Goal: Find specific page/section: Find specific page/section

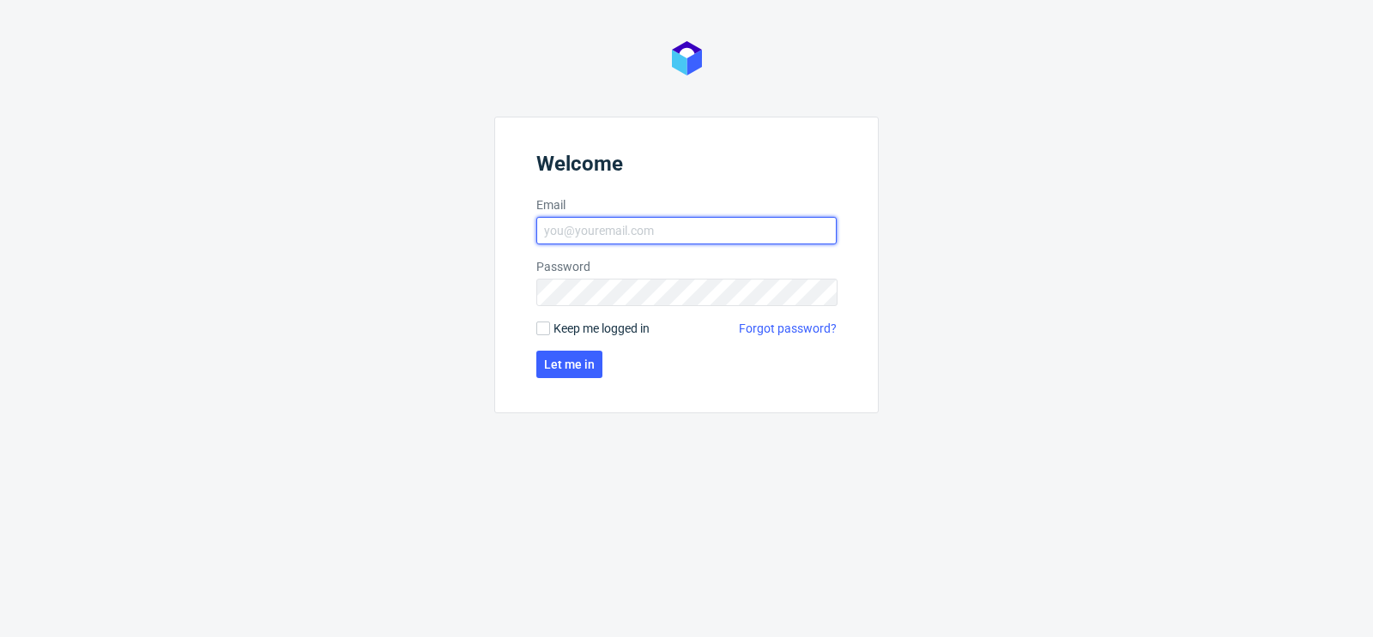
type input "[PERSON_NAME][EMAIL_ADDRESS][DOMAIN_NAME]"
click at [534, 335] on form "Welcome Email [PERSON_NAME][EMAIL_ADDRESS][DOMAIN_NAME] Password Keep me logged…" at bounding box center [686, 265] width 384 height 297
click at [544, 336] on form "Welcome Email [PERSON_NAME][EMAIL_ADDRESS][DOMAIN_NAME] Password Keep me logged…" at bounding box center [686, 265] width 384 height 297
click at [544, 334] on input "Keep me logged in" at bounding box center [543, 329] width 14 height 14
checkbox input "true"
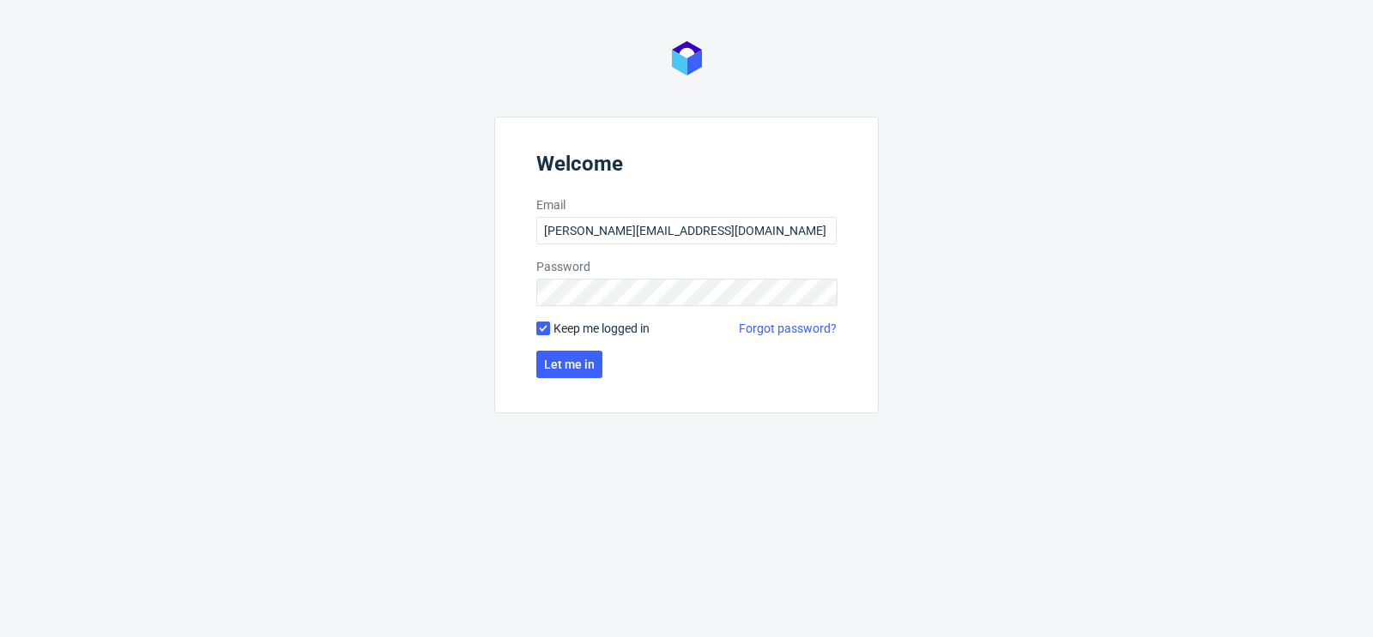
click at [561, 347] on form "Welcome Email [PERSON_NAME][EMAIL_ADDRESS][DOMAIN_NAME] Password Keep me logged…" at bounding box center [686, 265] width 384 height 297
click at [562, 353] on button "Let me in" at bounding box center [569, 364] width 66 height 27
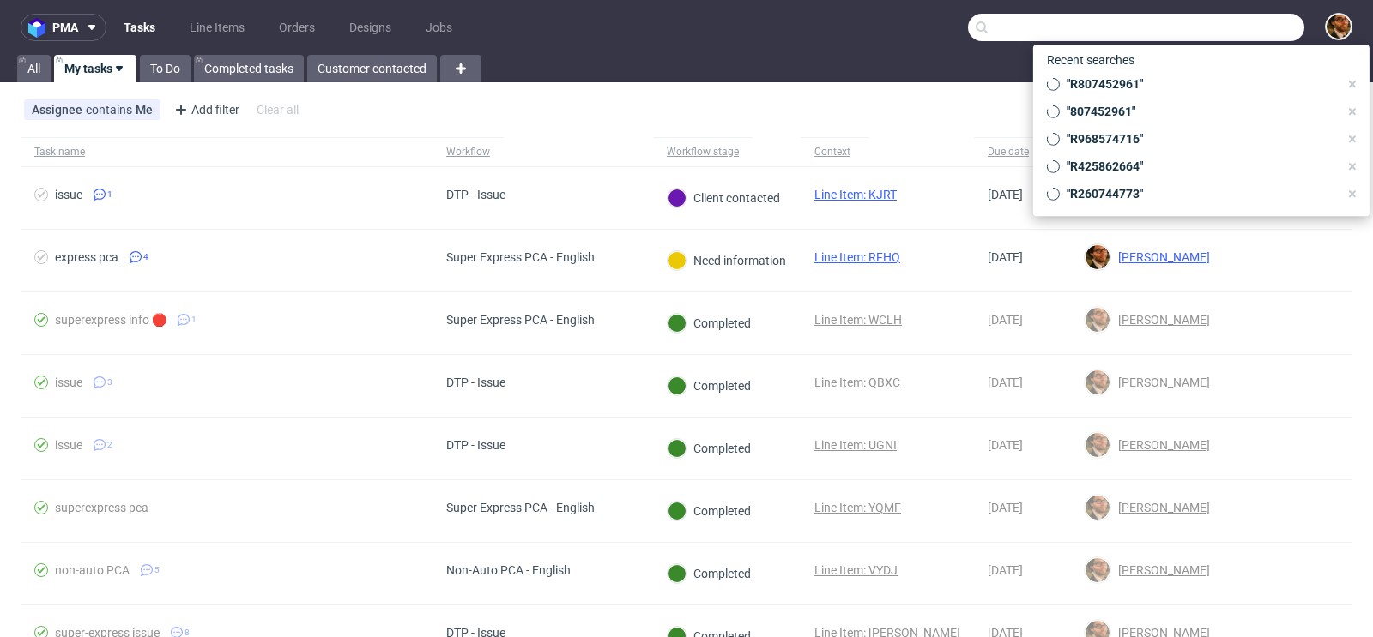
click at [1185, 24] on input "text" at bounding box center [1136, 27] width 336 height 27
paste input "R347093212"
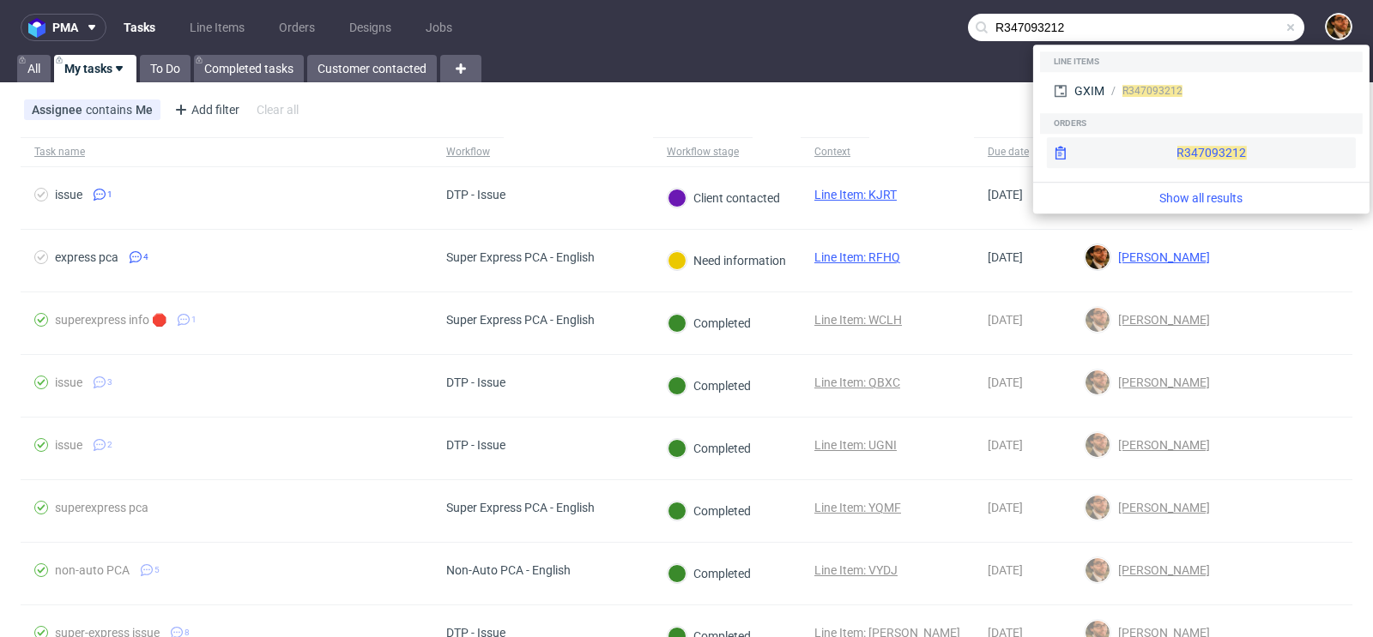
type input "R347093212"
click at [1161, 143] on div "R347093212" at bounding box center [1201, 152] width 309 height 31
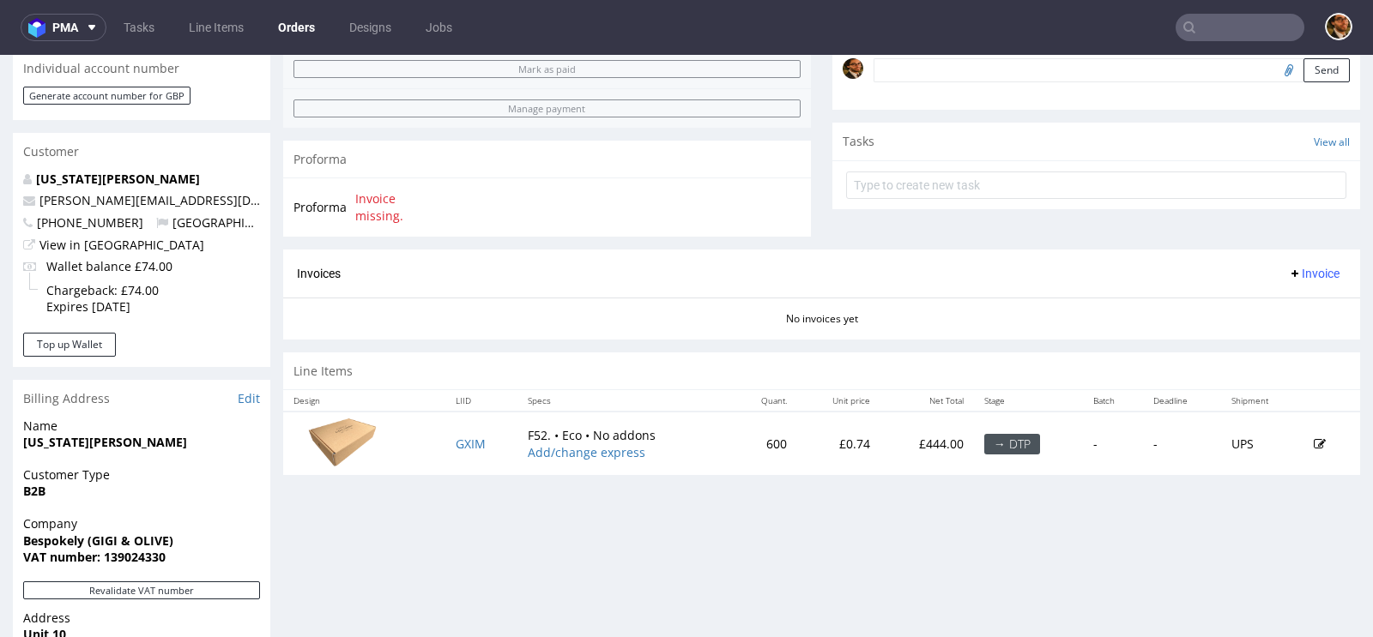
scroll to position [796, 0]
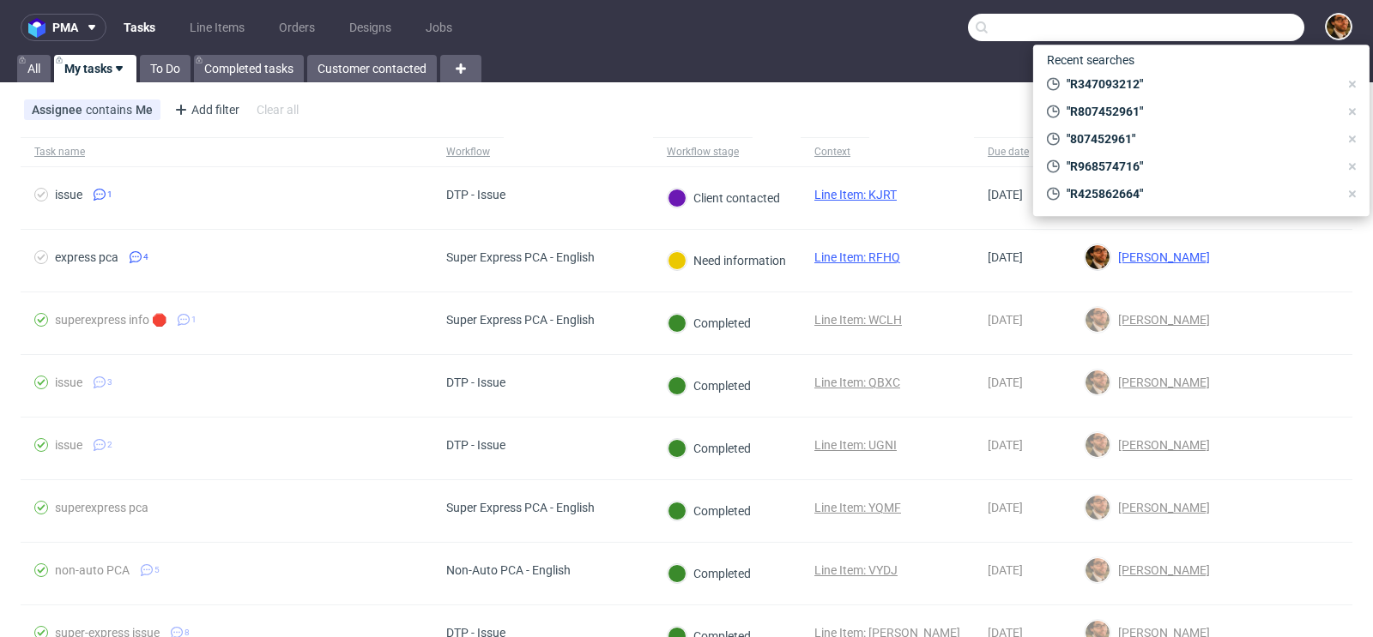
click at [1192, 30] on input "text" at bounding box center [1136, 27] width 336 height 27
paste input "R401396268"
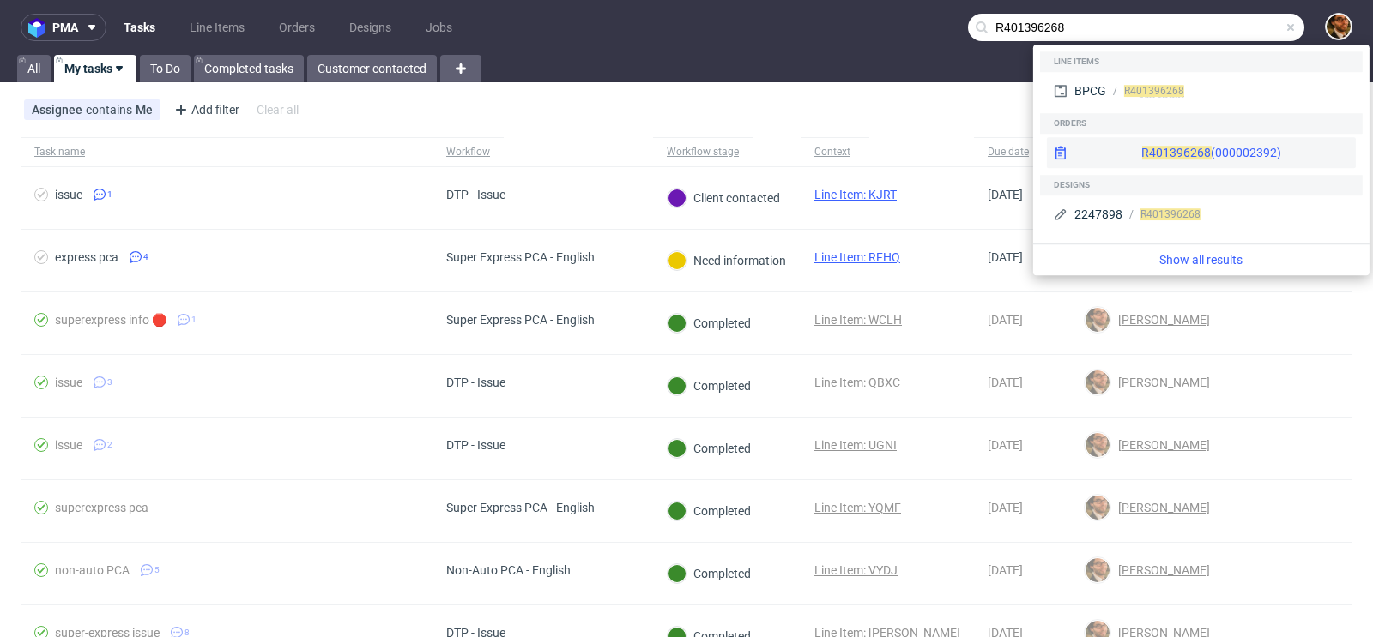
type input "R401396268"
click at [1191, 157] on div "R401396268 (000002392)" at bounding box center [1211, 152] width 140 height 17
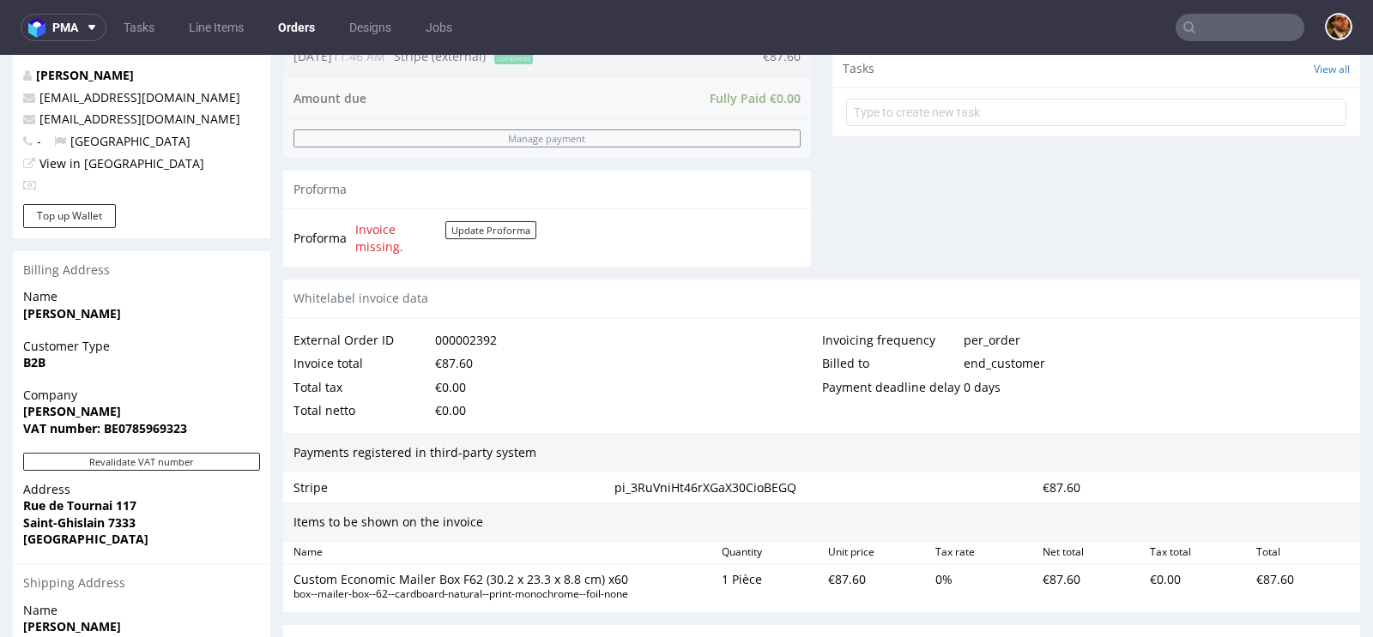
scroll to position [856, 0]
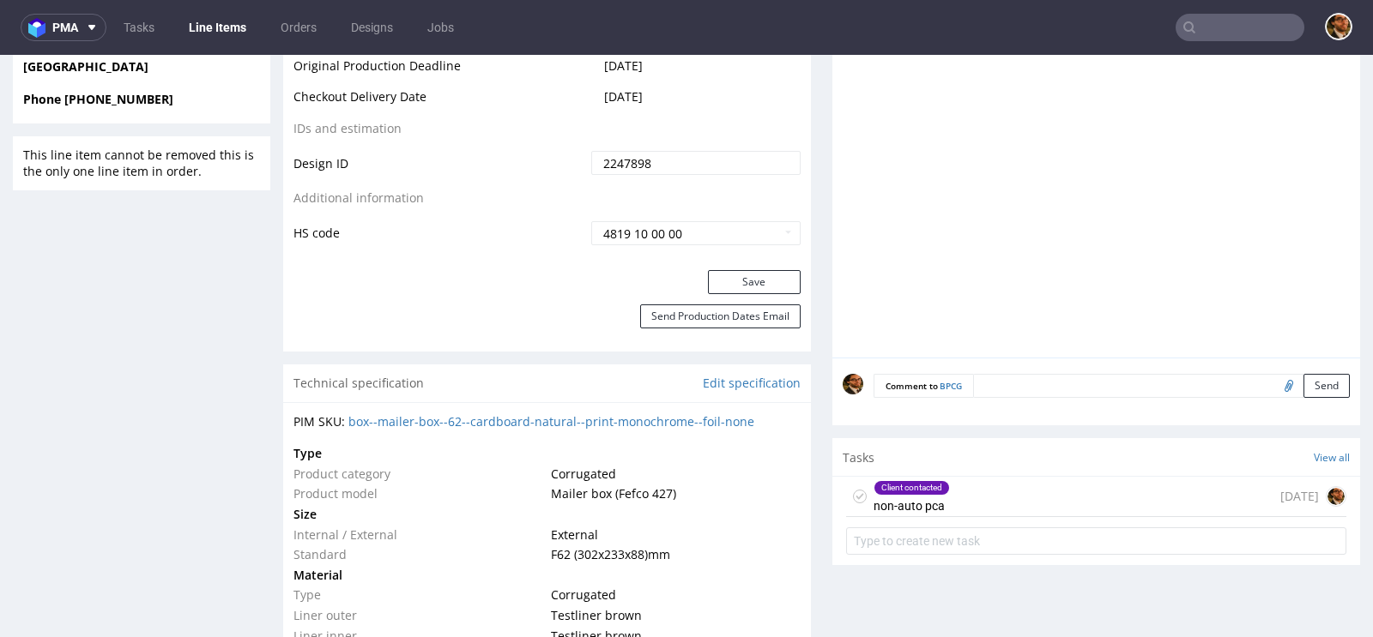
scroll to position [928, 0]
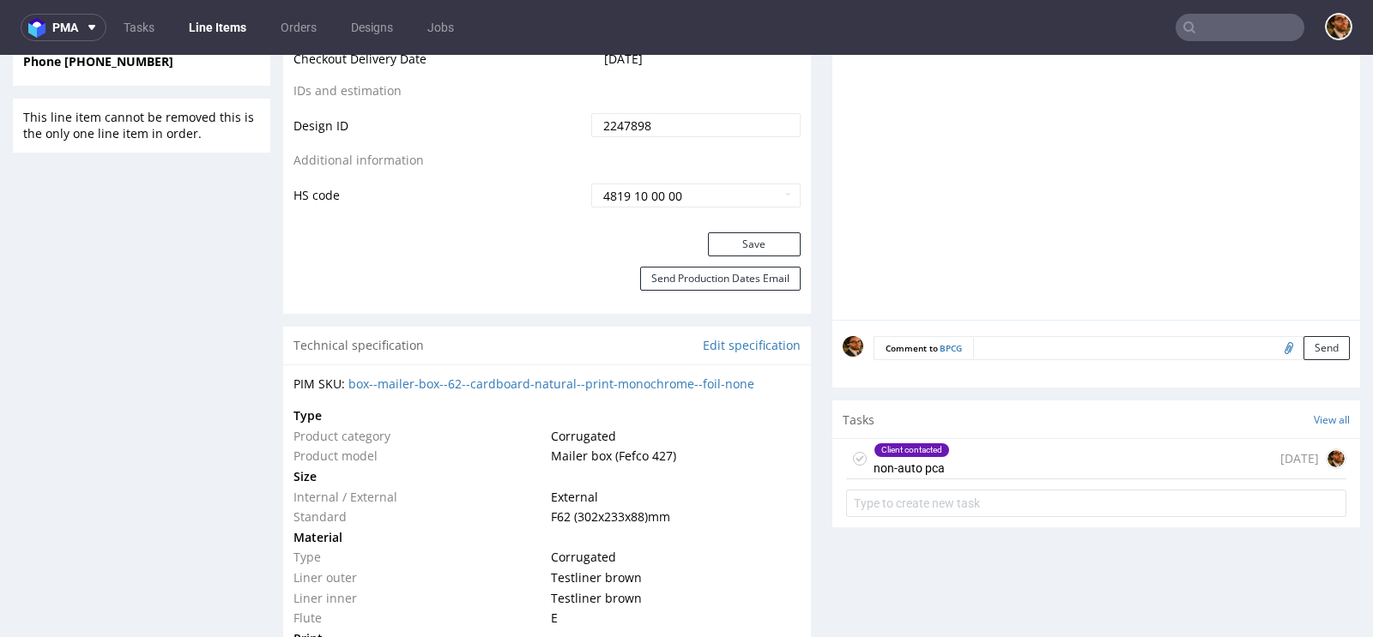
click at [1002, 463] on div "Client contacted non-auto pca 29 days ago" at bounding box center [1096, 459] width 500 height 40
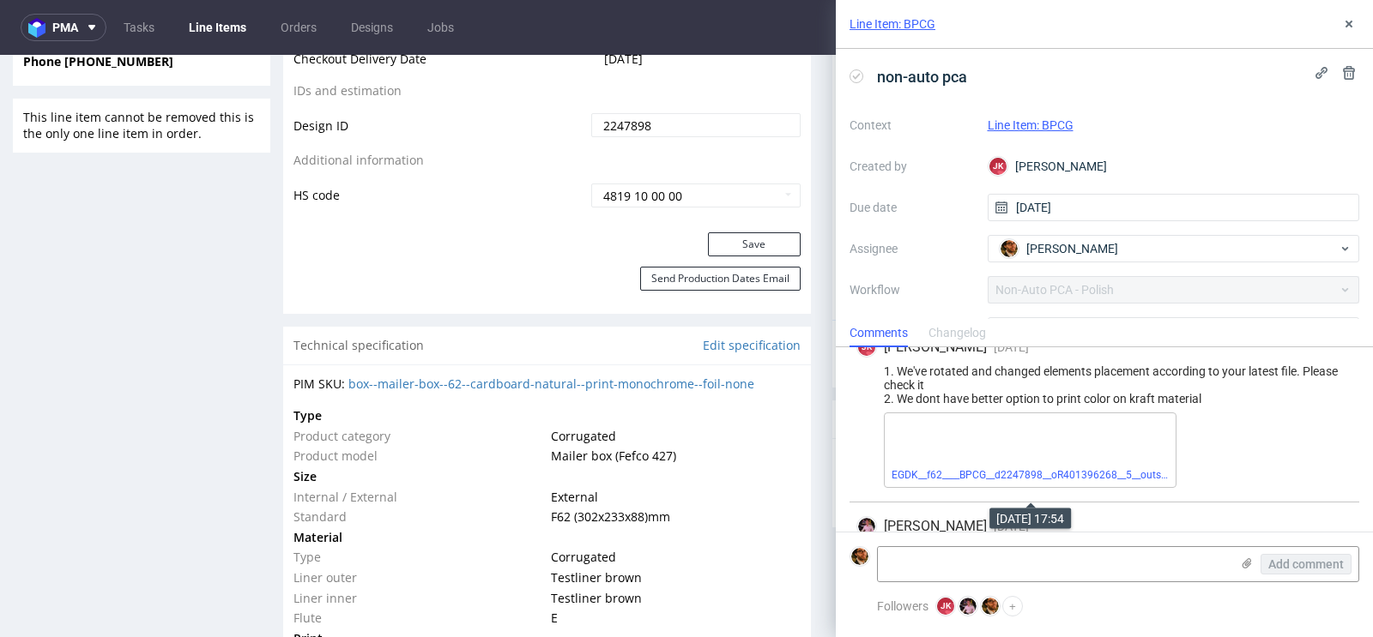
scroll to position [2243, 0]
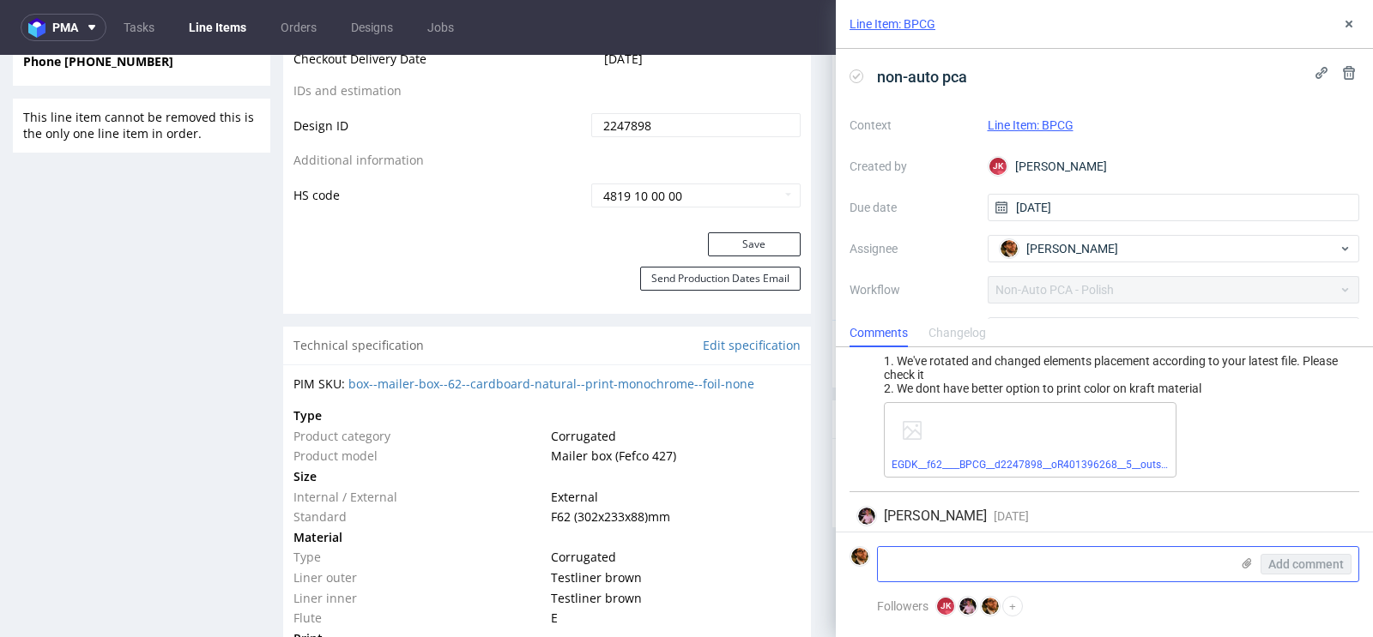
click at [964, 564] on textarea at bounding box center [1054, 564] width 352 height 34
type textarea "F"
paste textarea "the file so background in Kraft and print in red"
click at [885, 565] on textarea "the file so background in Kraft and print in red" at bounding box center [1054, 564] width 352 height 34
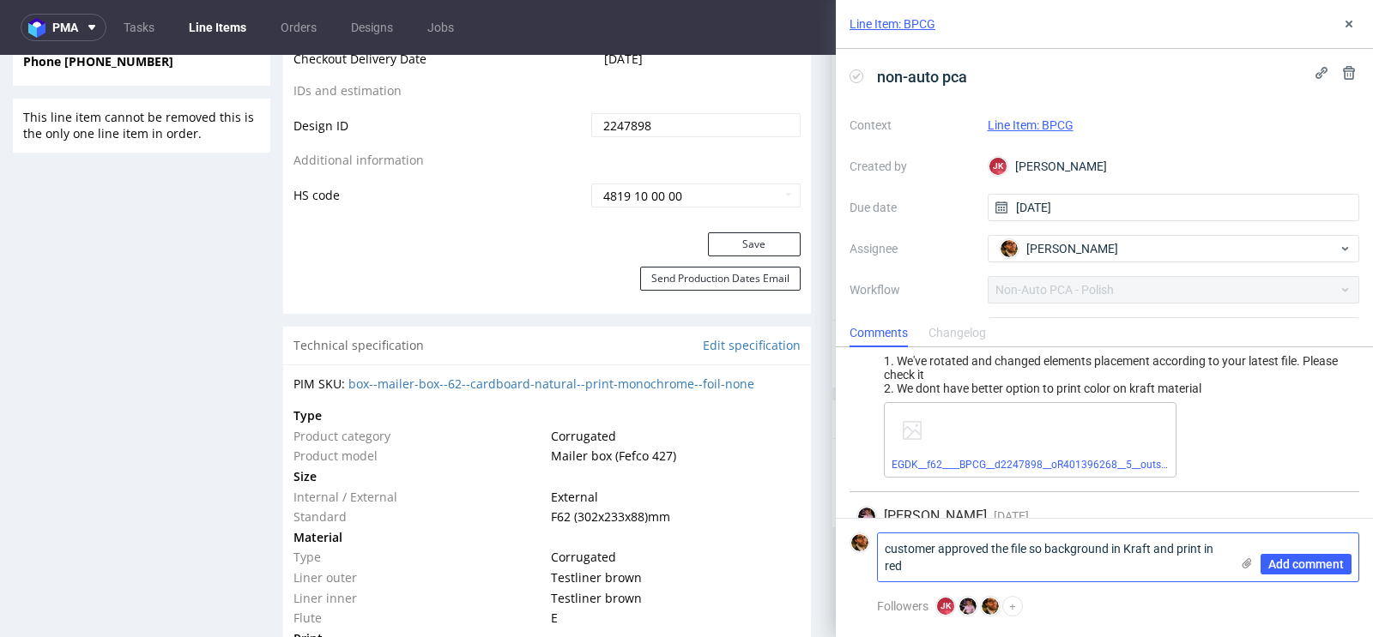
click at [1046, 552] on textarea "customer approved the file so background in Kraft and print in red" at bounding box center [1054, 558] width 352 height 48
click at [1156, 550] on textarea "customer approved the project with background in Kraft and print in red" at bounding box center [1054, 558] width 352 height 48
click at [1173, 563] on textarea "customer approved the project with background in kraft and print in red" at bounding box center [1054, 558] width 352 height 48
type textarea "customer approved the project with background in kraft and print in red"
click at [1320, 564] on span "Add comment" at bounding box center [1305, 564] width 75 height 12
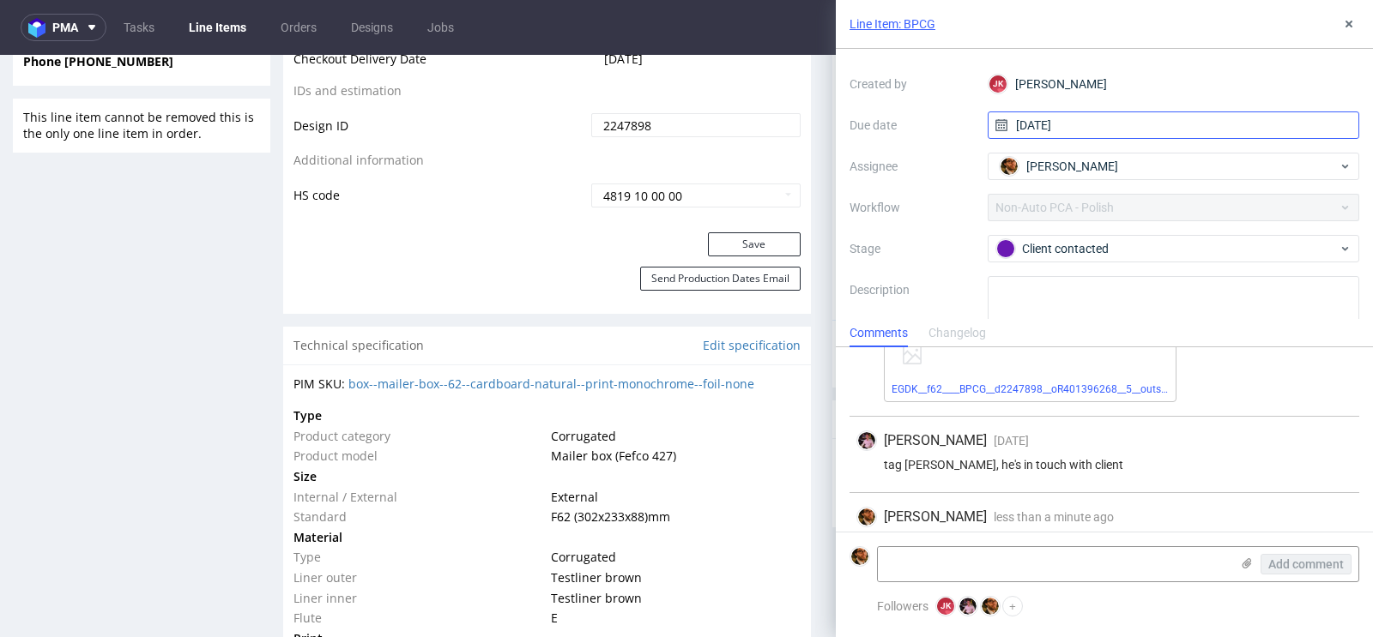
scroll to position [135, 0]
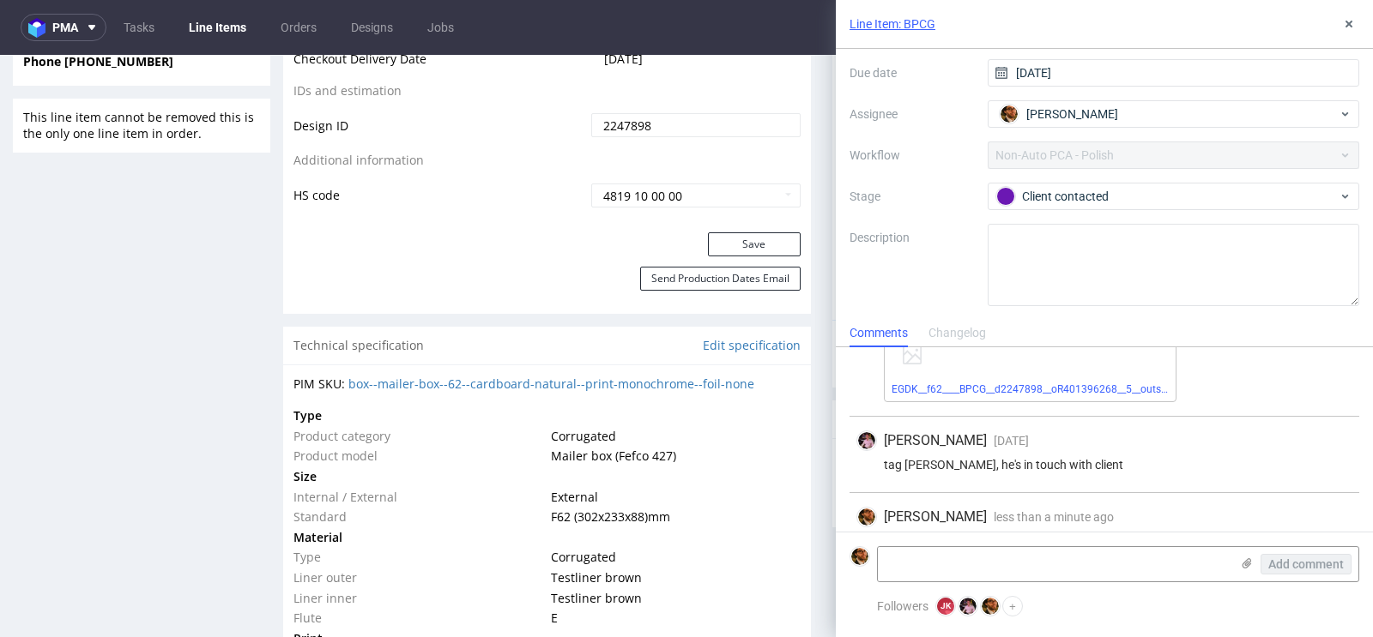
click at [1287, 177] on div "Context Line Item: BPCG Created by JK Jan Kocik Due date 19/08/2025 Assignee Ma…" at bounding box center [1104, 141] width 510 height 329
click at [1290, 191] on div "Client contacted" at bounding box center [1166, 196] width 341 height 19
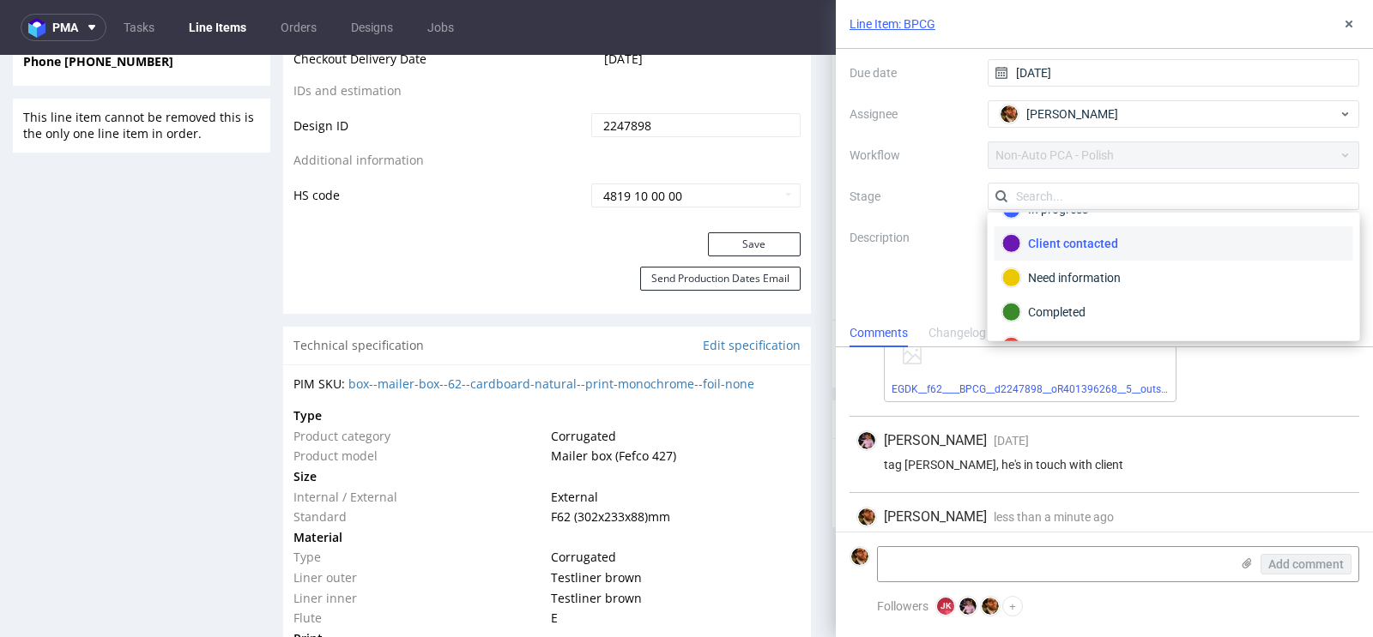
scroll to position [86, 0]
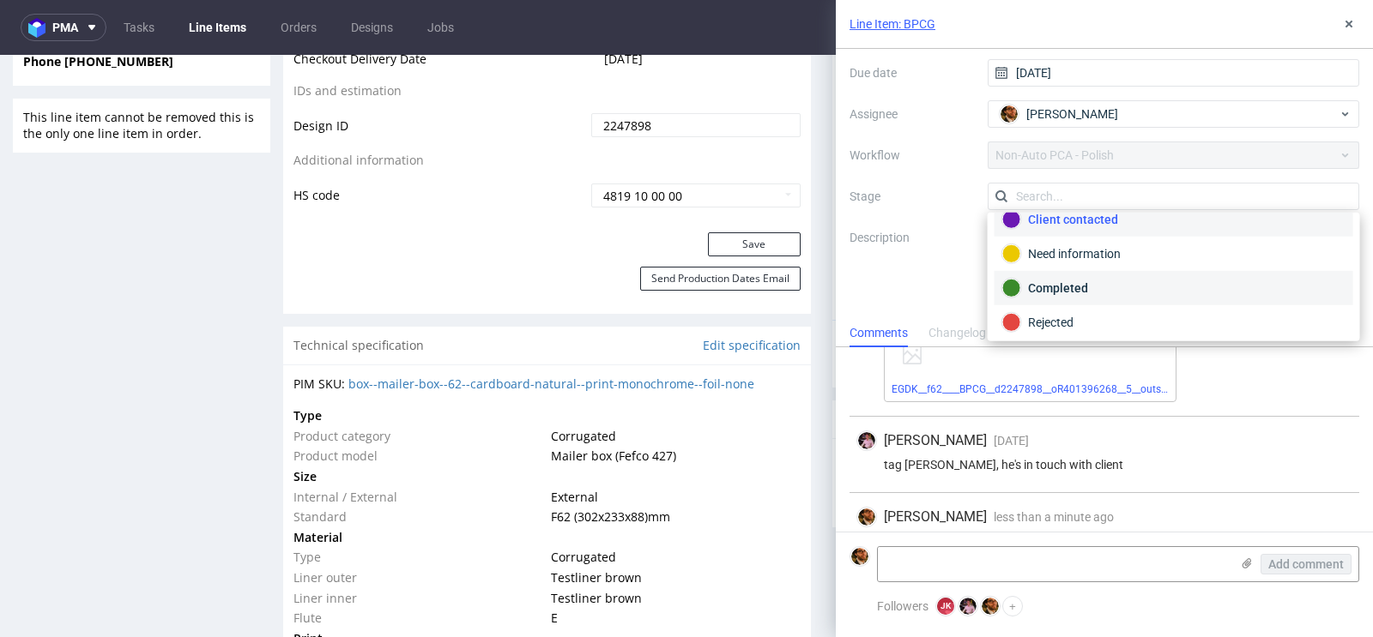
click at [1111, 282] on div "Completed" at bounding box center [1173, 288] width 343 height 19
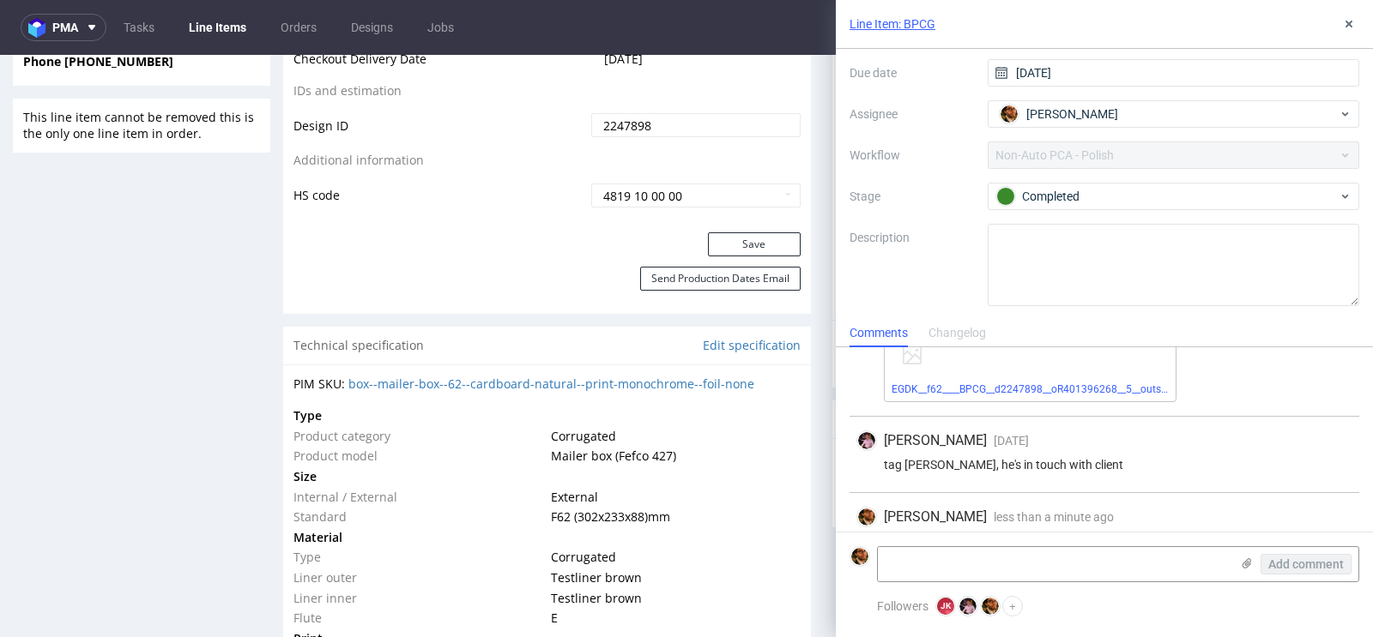
click at [817, 252] on div "Line Item: BPCG non-auto pca Context Line Item: BPCG Created by JK Jan Kocik Du…" at bounding box center [1094, 318] width 558 height 637
click at [1353, 17] on icon at bounding box center [1349, 24] width 14 height 14
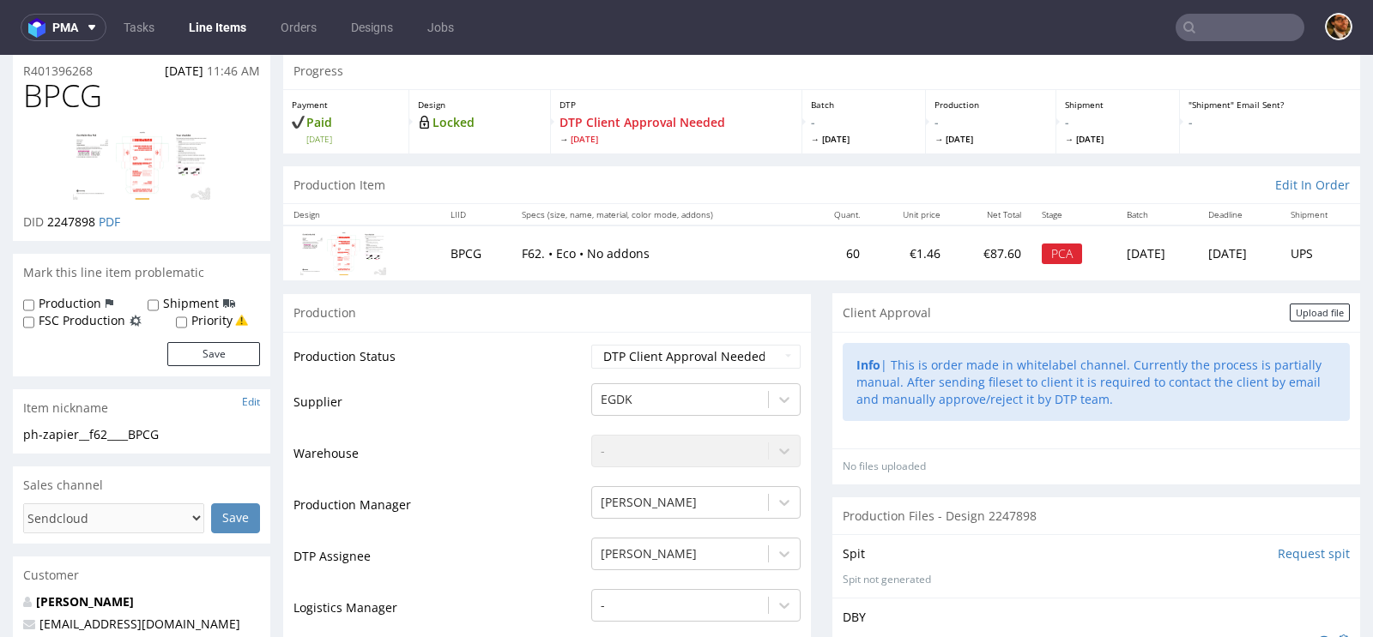
scroll to position [69, 0]
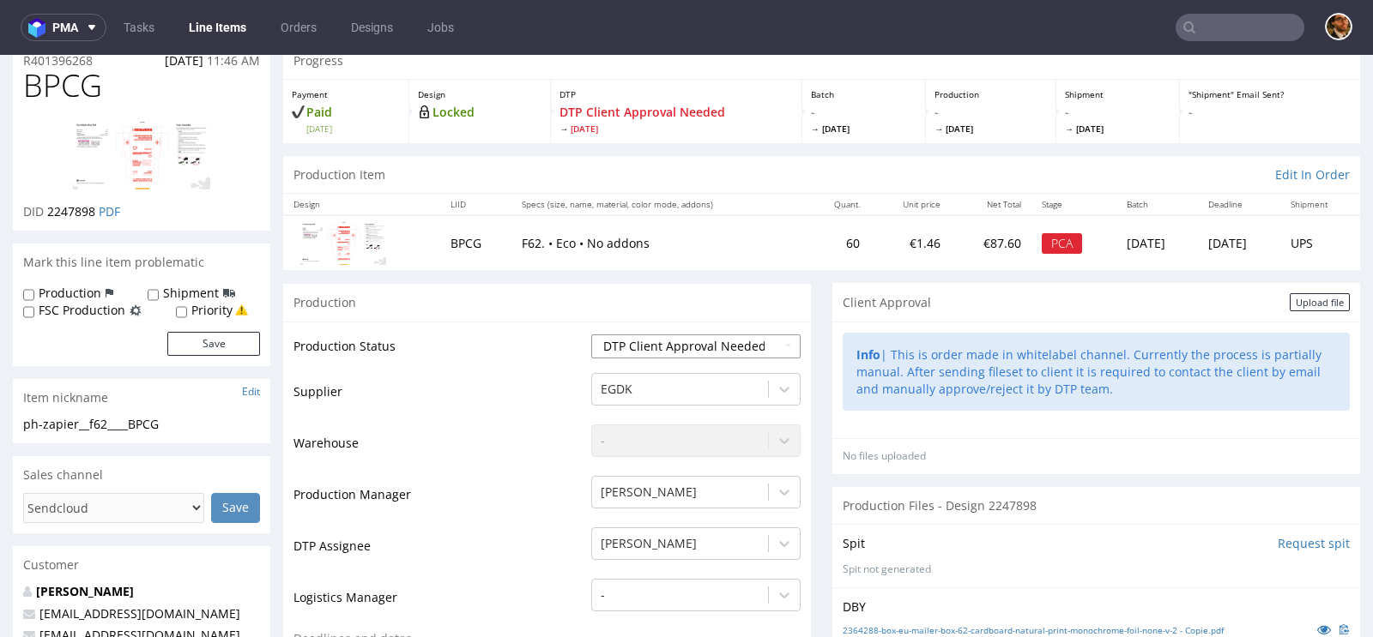
click at [789, 343] on select "Waiting for Artwork Waiting for Diecut Waiting for Mockup Waiting for DTP Waiti…" at bounding box center [695, 347] width 209 height 24
click at [778, 347] on select "Waiting for Artwork Waiting for Diecut Waiting for Mockup Waiting for DTP Waiti…" at bounding box center [695, 347] width 209 height 24
select select "back_for_dtp"
click at [591, 335] on select "Waiting for Artwork Waiting for Diecut Waiting for Mockup Waiting for DTP Waiti…" at bounding box center [695, 347] width 209 height 24
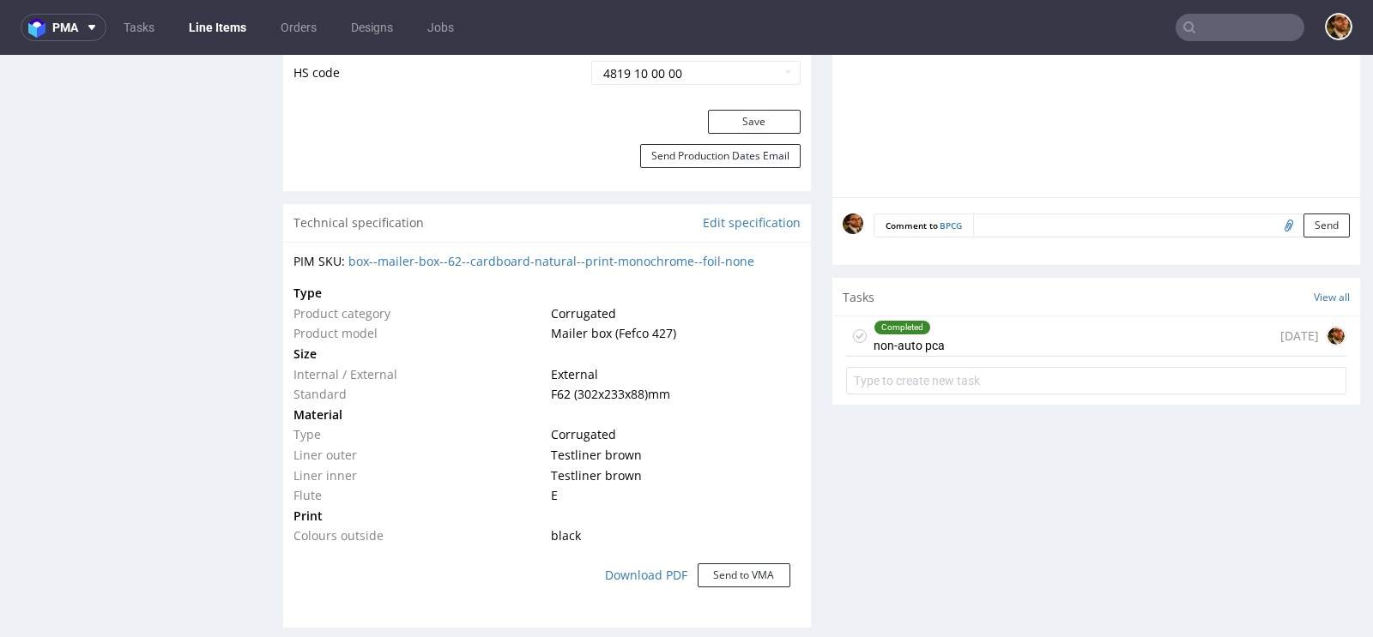
scroll to position [988, 0]
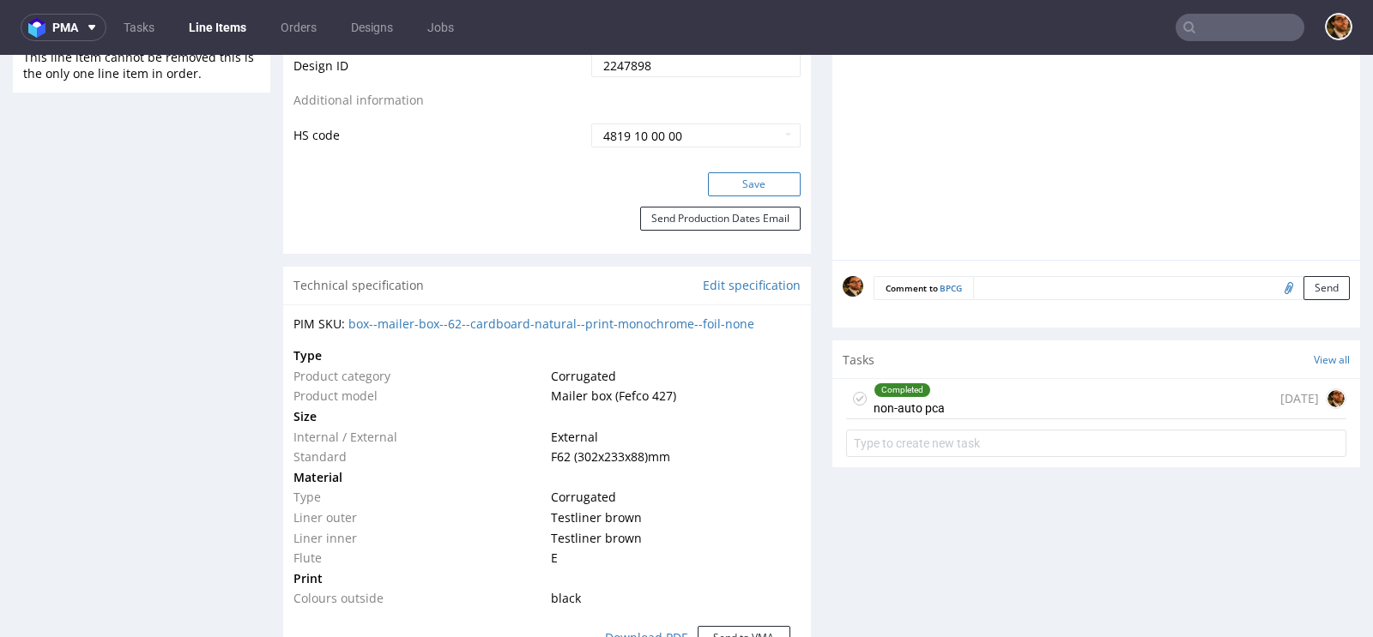
click at [741, 189] on button "Save" at bounding box center [754, 184] width 93 height 24
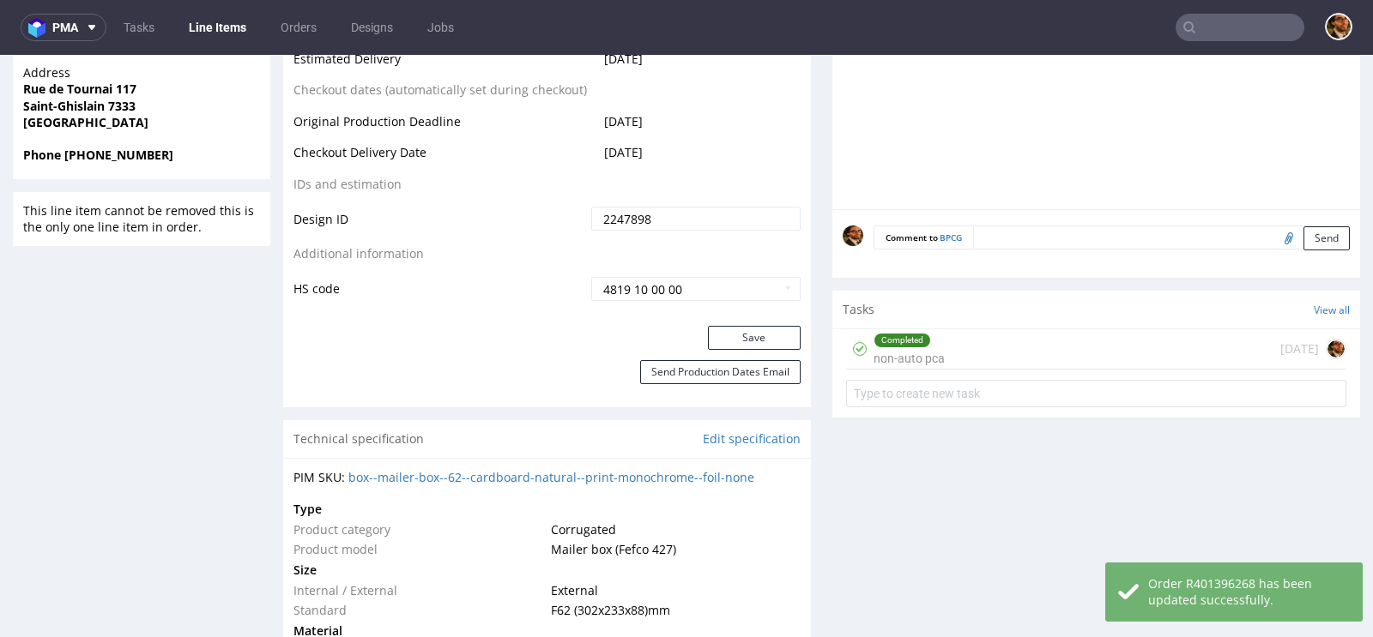
scroll to position [760, 0]
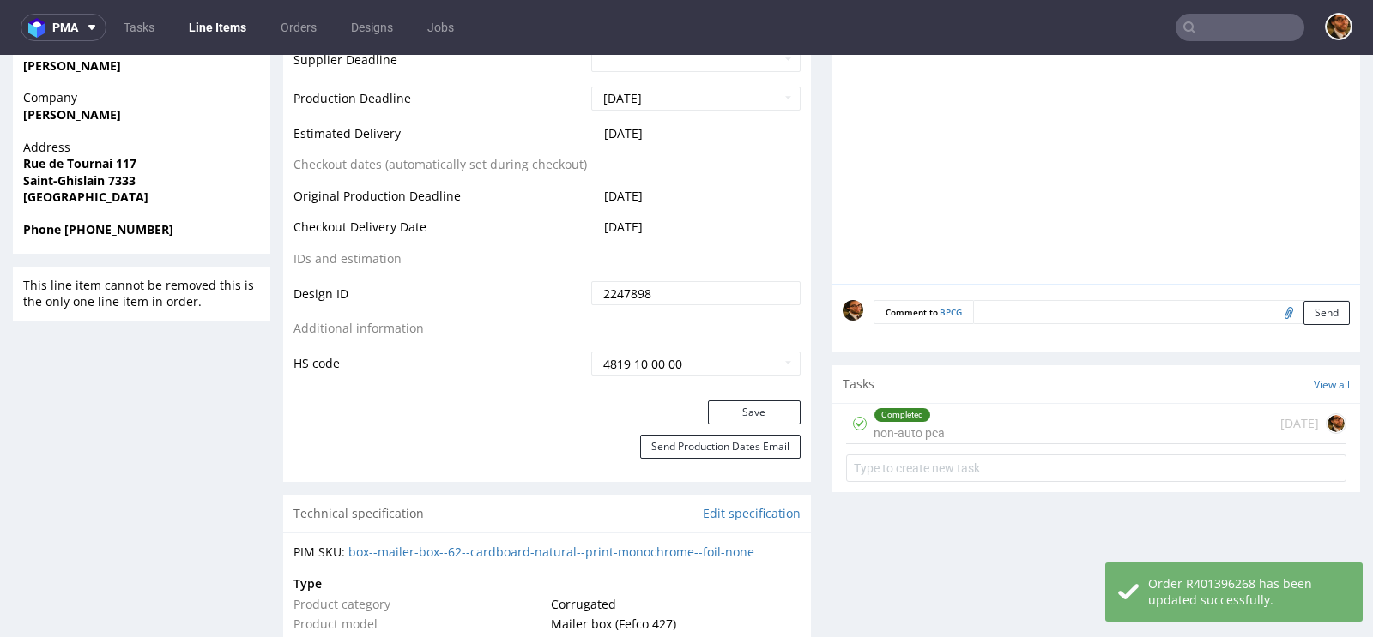
click at [964, 420] on div "Completed non-auto pca 29 days ago" at bounding box center [1096, 424] width 500 height 40
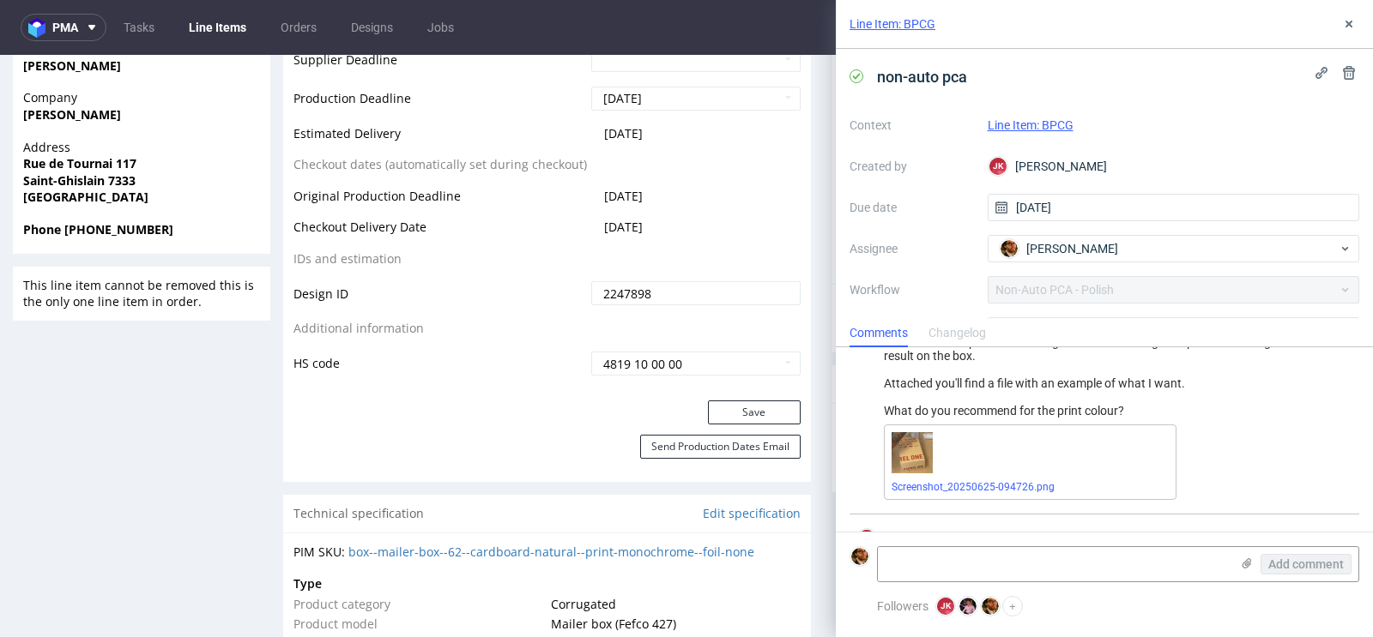
scroll to position [2319, 0]
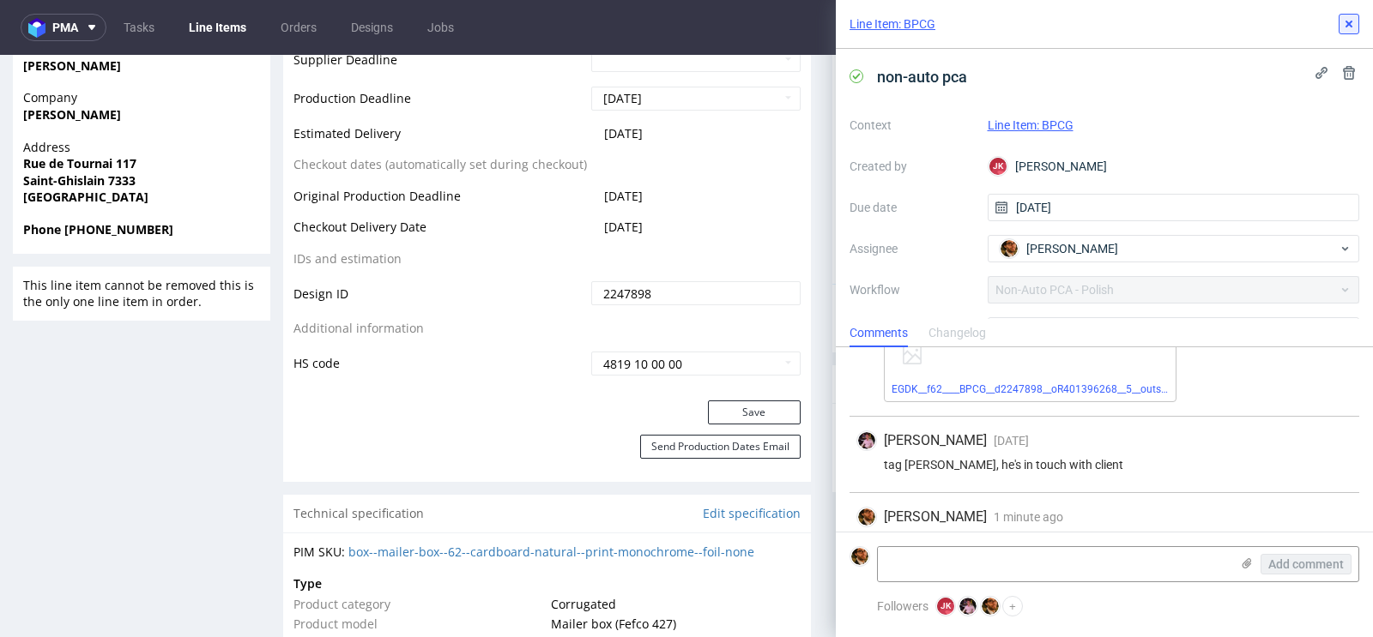
drag, startPoint x: 1352, startPoint y: 27, endPoint x: 1265, endPoint y: 39, distance: 87.5
click at [1352, 27] on icon at bounding box center [1349, 24] width 14 height 14
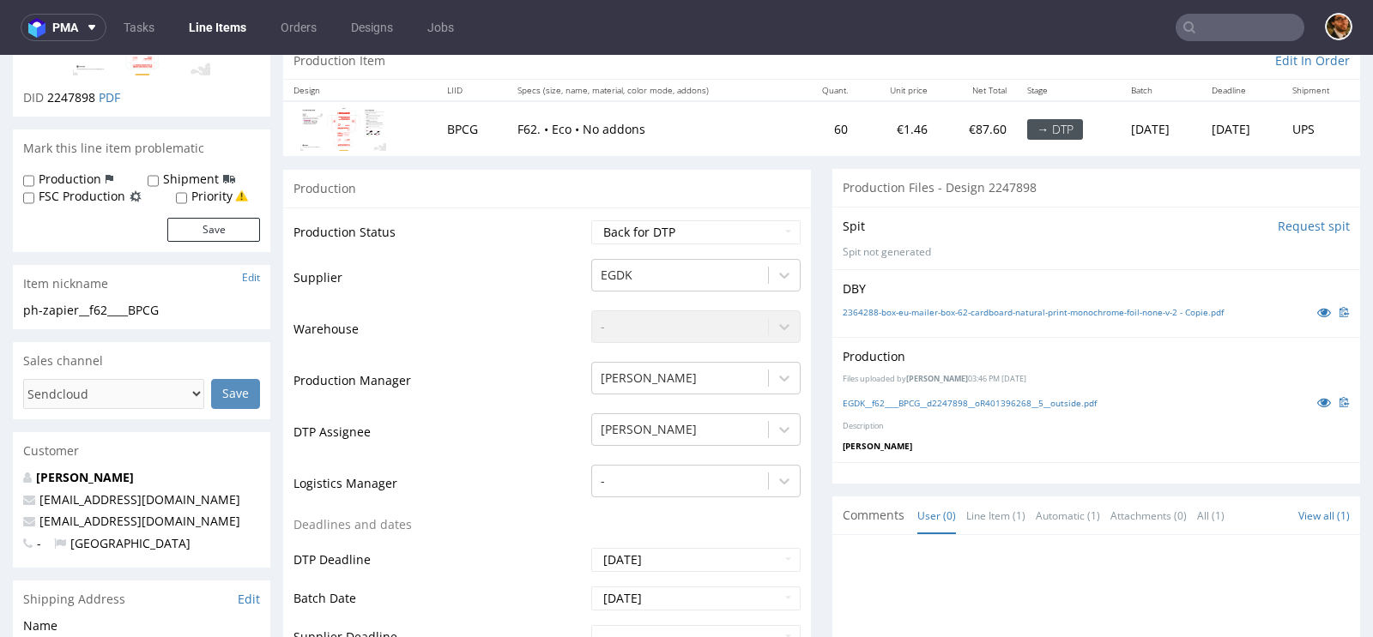
scroll to position [31, 0]
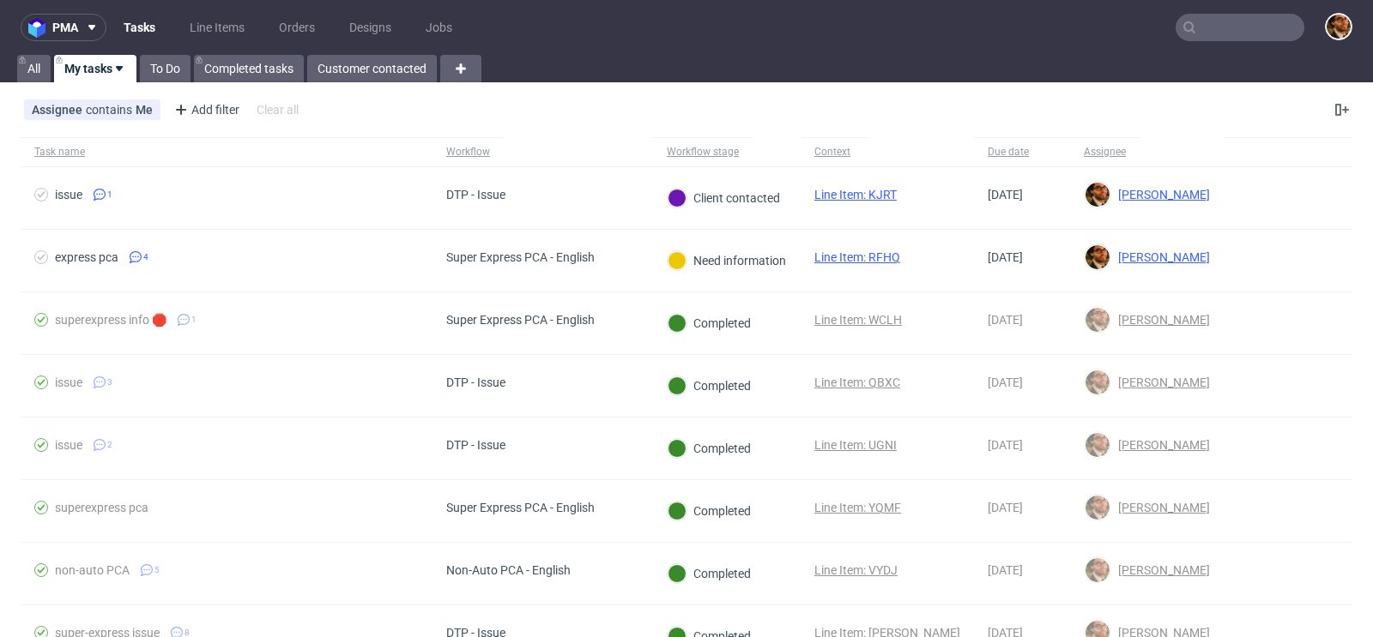
click at [1234, 20] on input "text" at bounding box center [1239, 27] width 129 height 27
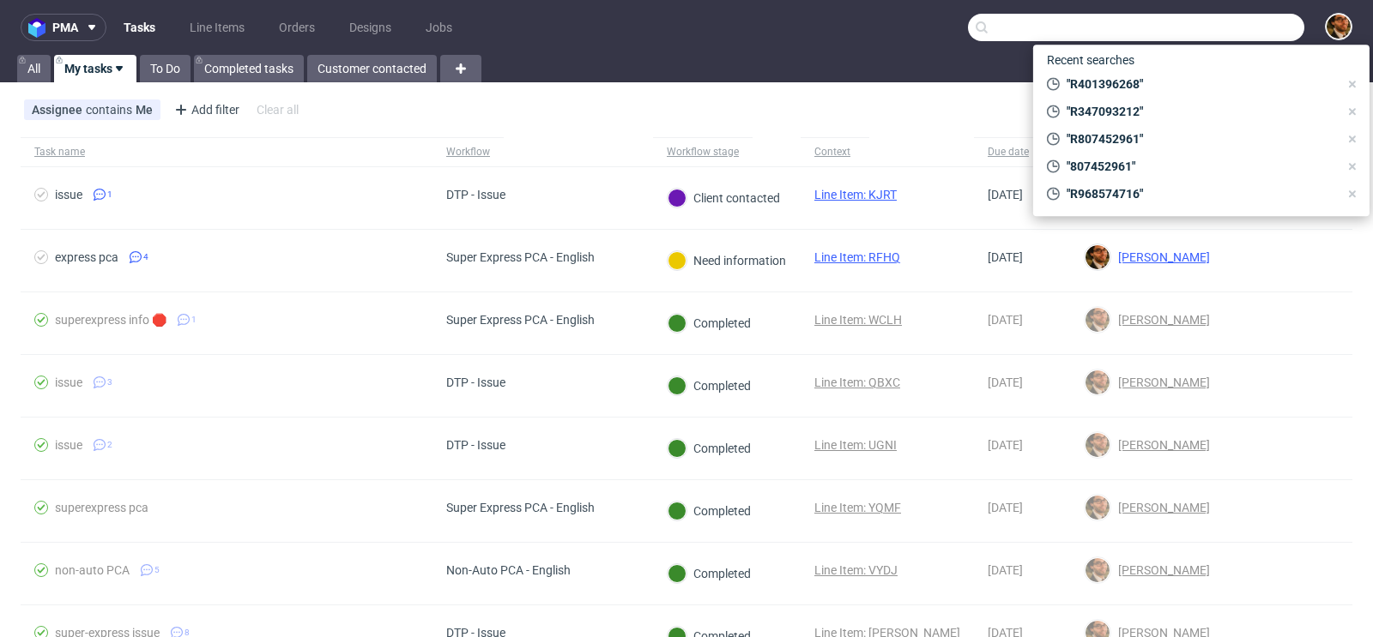
paste input "flamingosrls.venezia@gmail.com"
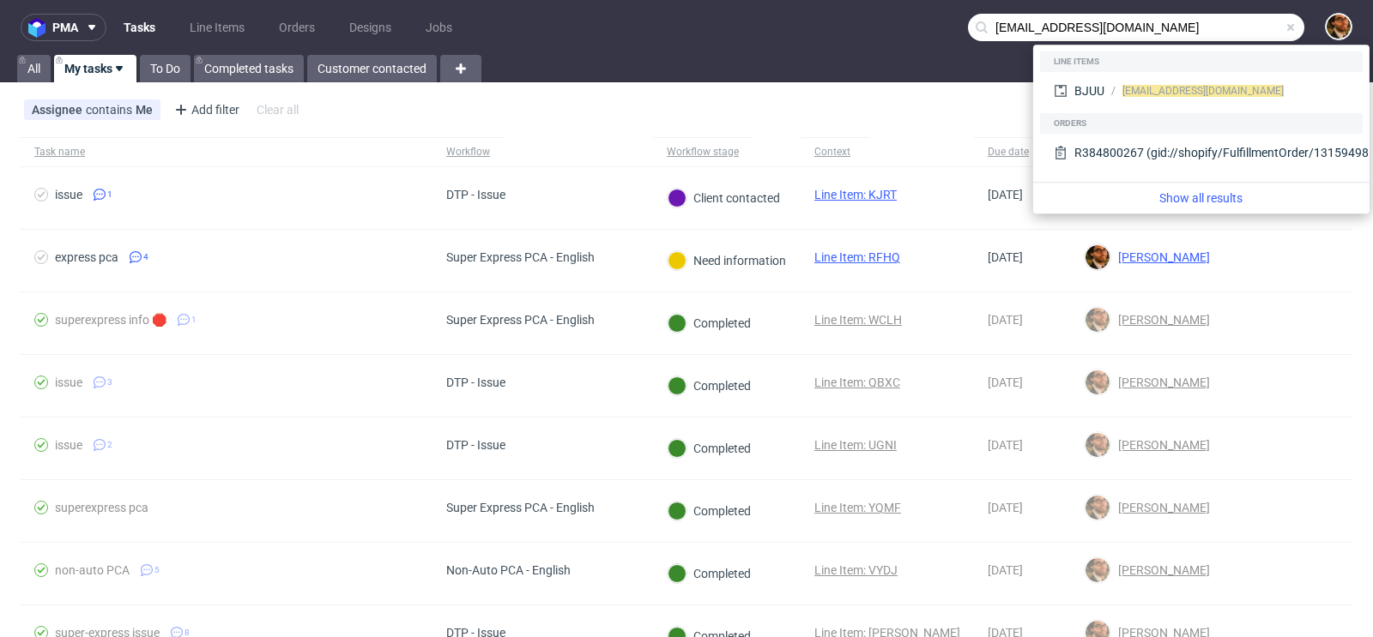
type input "flamingosrls.venezia@gmail.com"
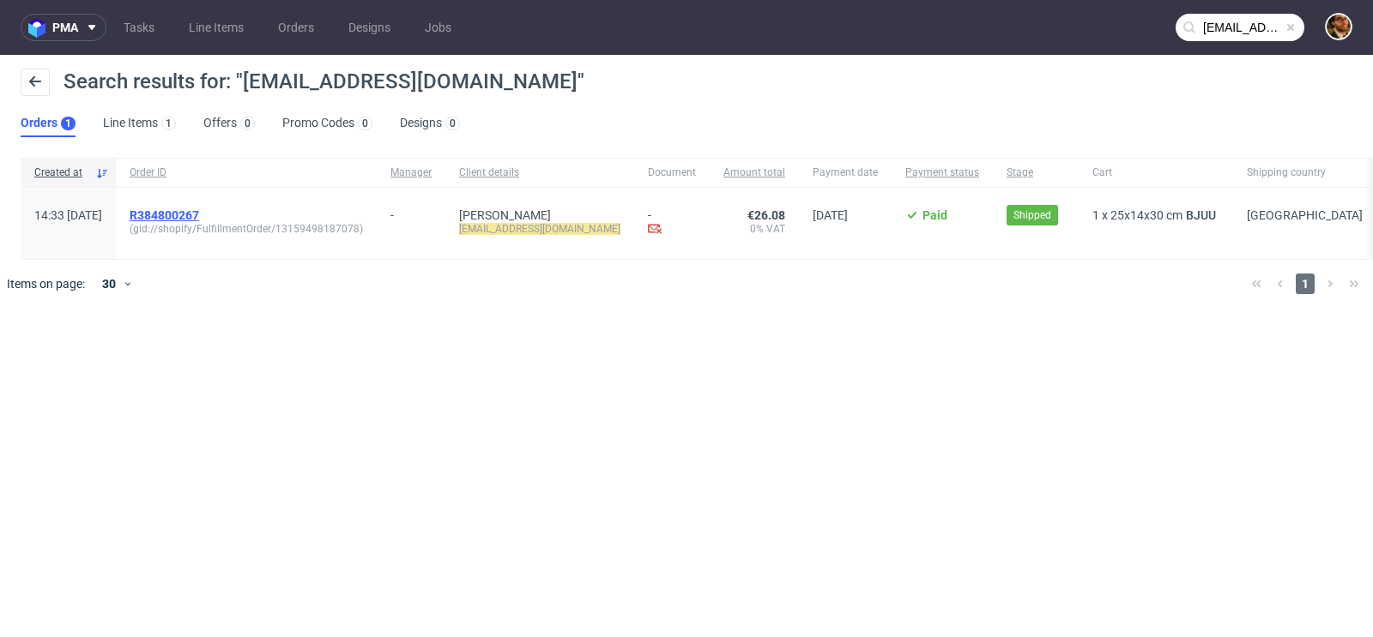
click at [199, 210] on span "R384800267" at bounding box center [164, 215] width 69 height 14
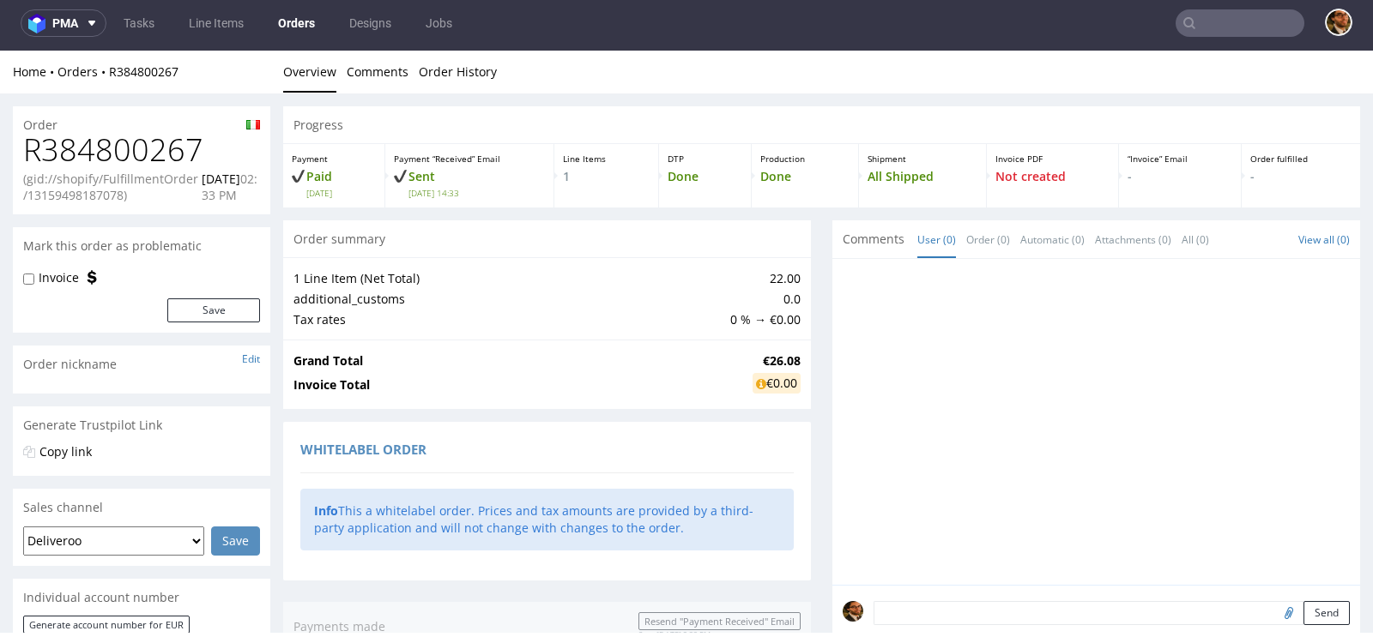
scroll to position [914, 0]
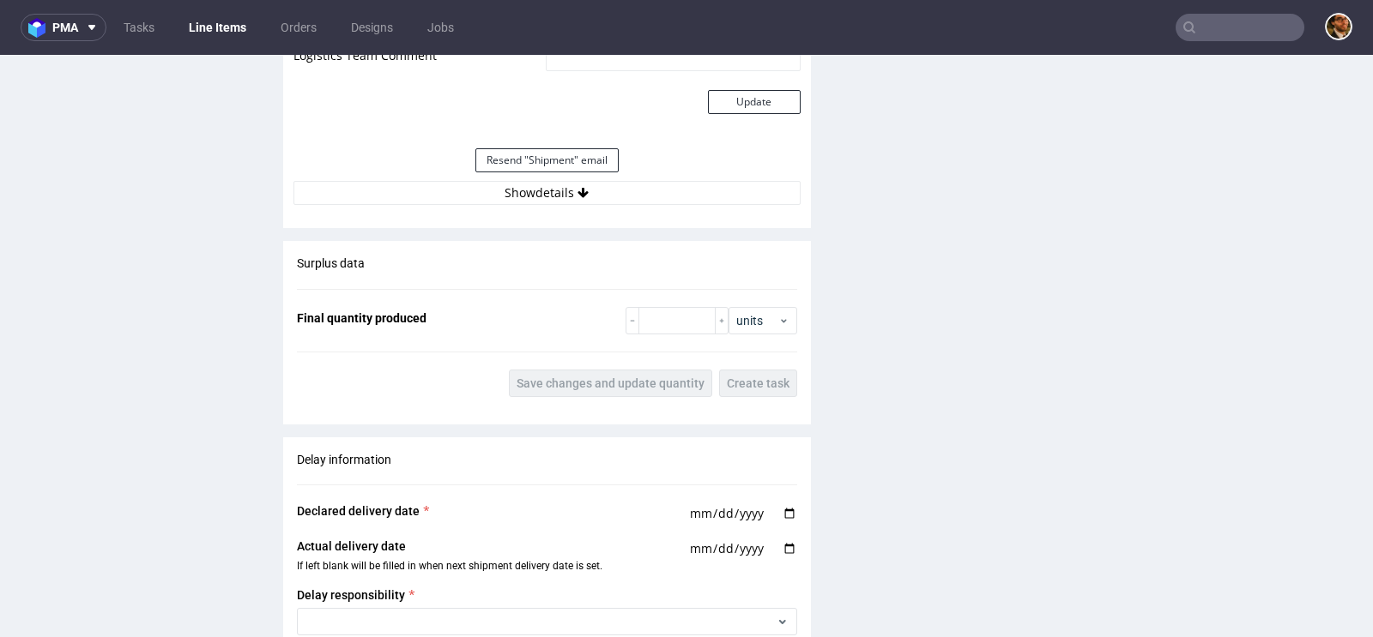
scroll to position [1564, 0]
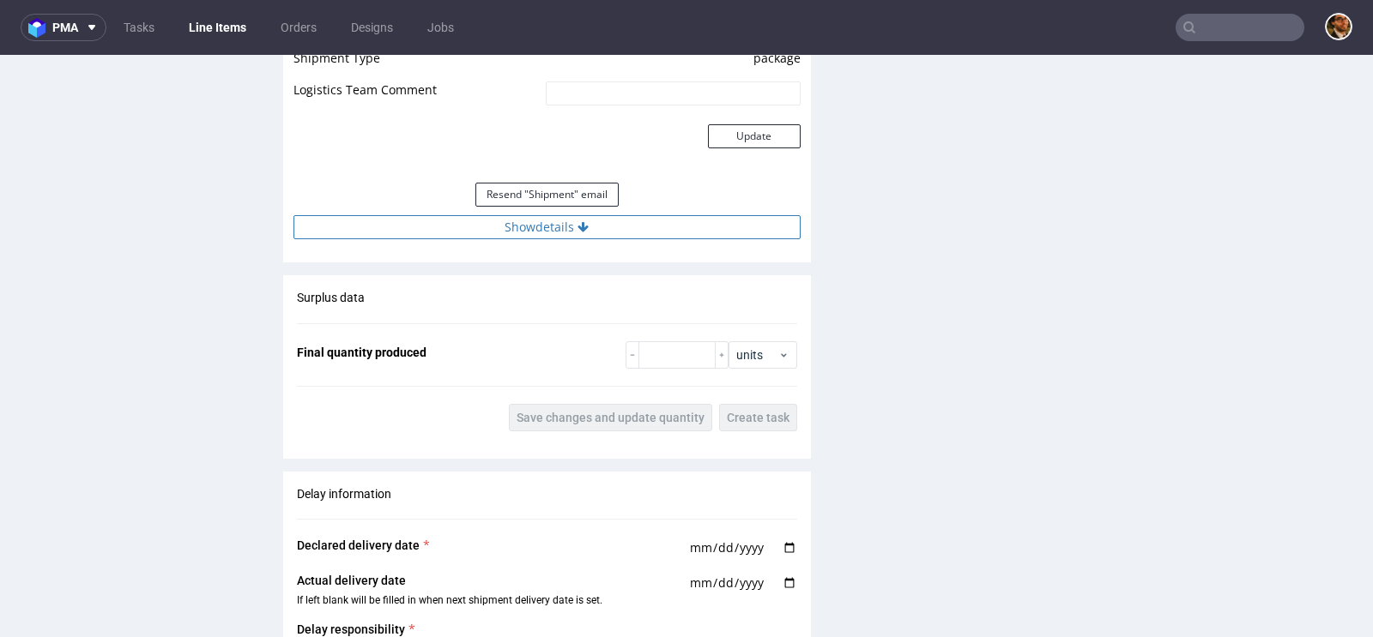
click at [584, 233] on icon at bounding box center [582, 227] width 11 height 12
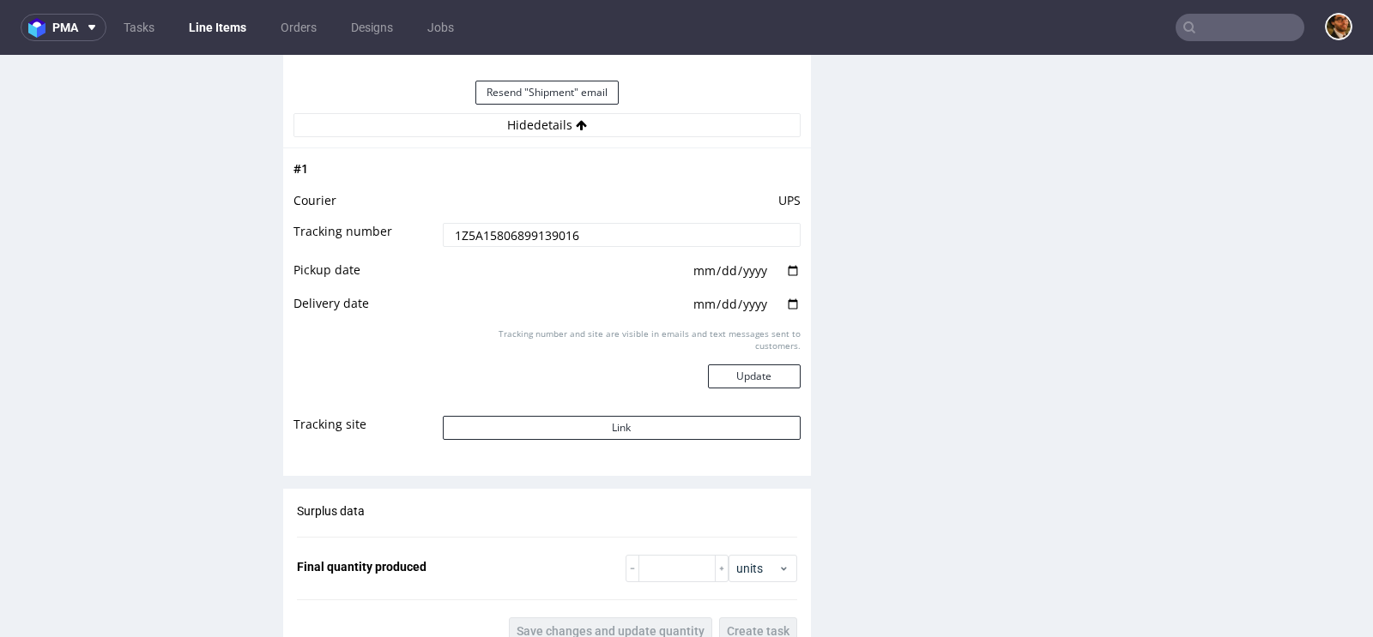
scroll to position [1711, 0]
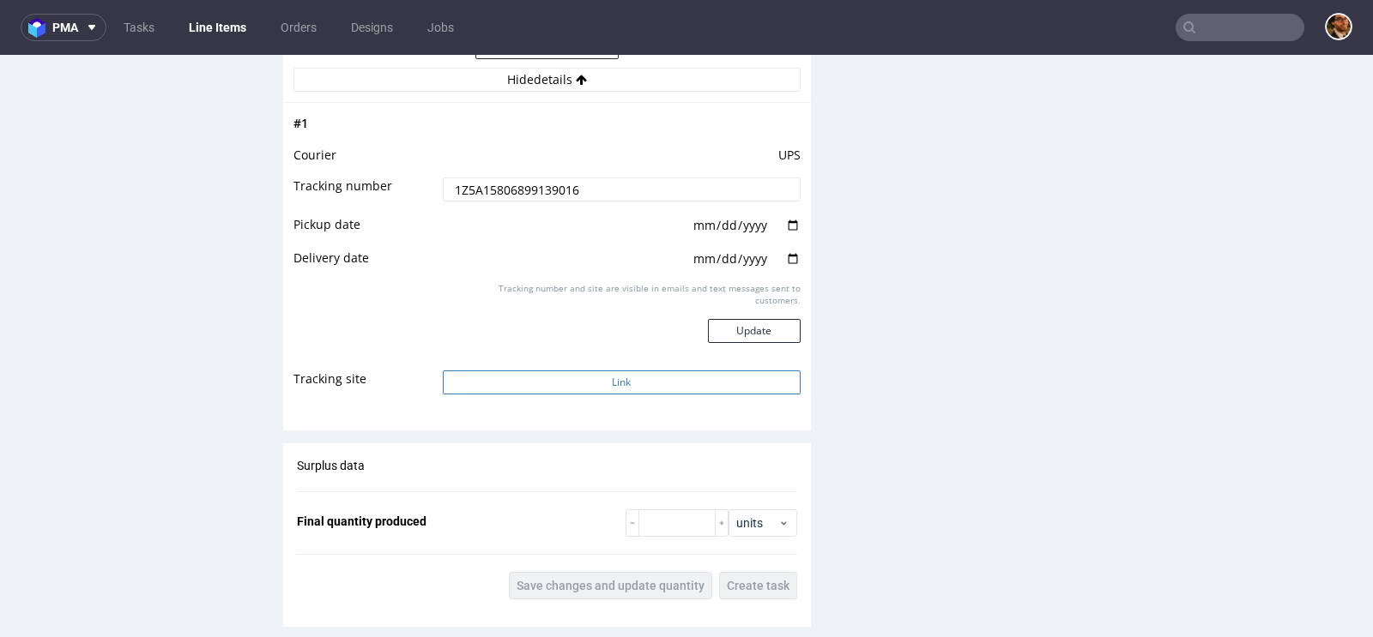
click at [601, 384] on button "Link" at bounding box center [622, 383] width 358 height 24
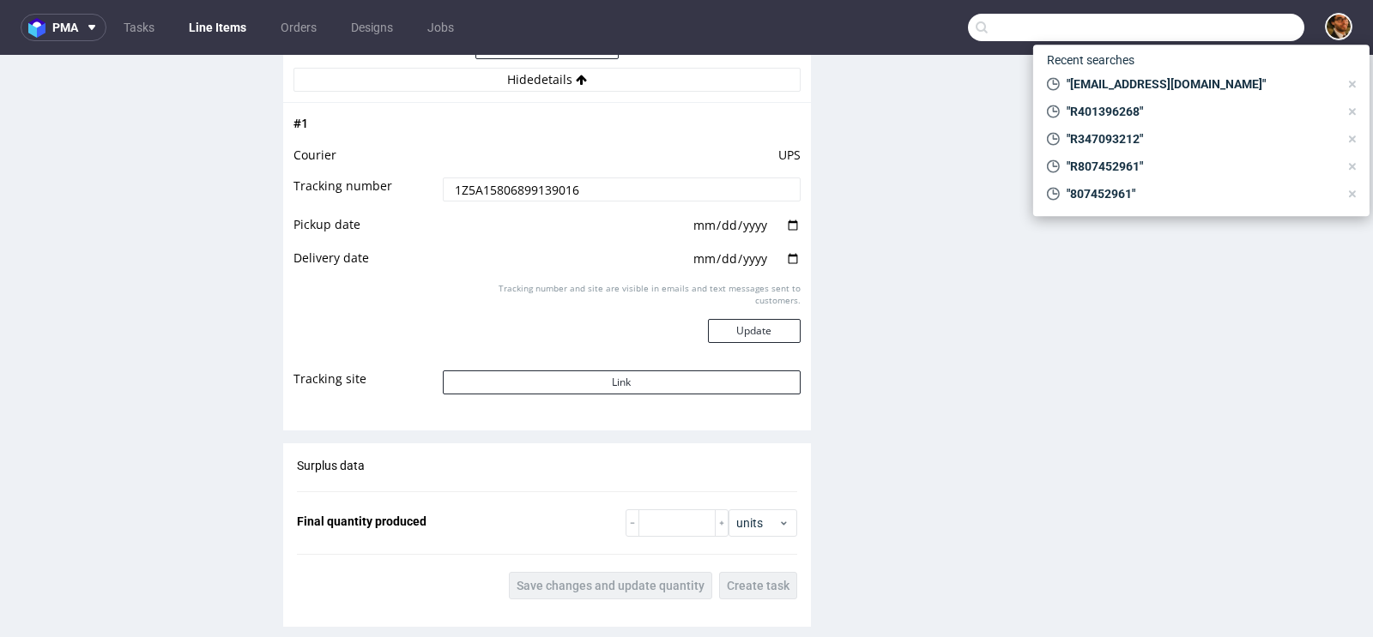
click at [1206, 32] on input "text" at bounding box center [1136, 27] width 336 height 27
paste input "R169181179"
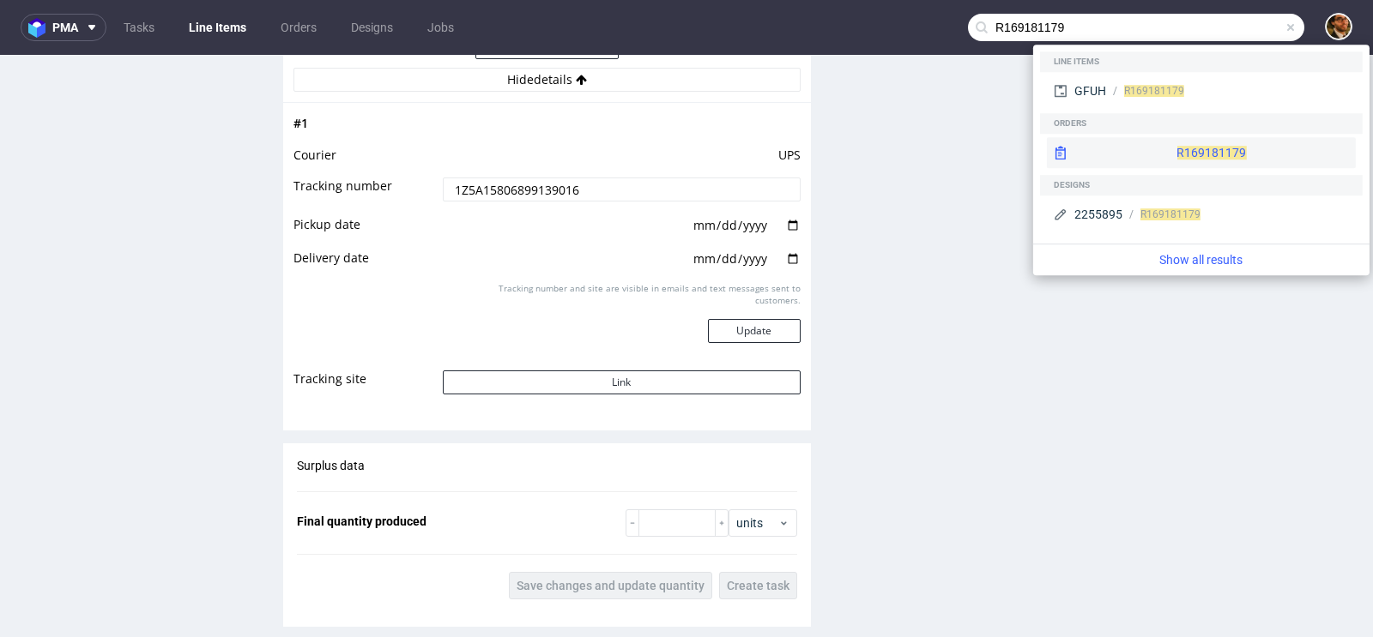
type input "R169181179"
click at [1174, 150] on div "R169181179" at bounding box center [1201, 152] width 309 height 31
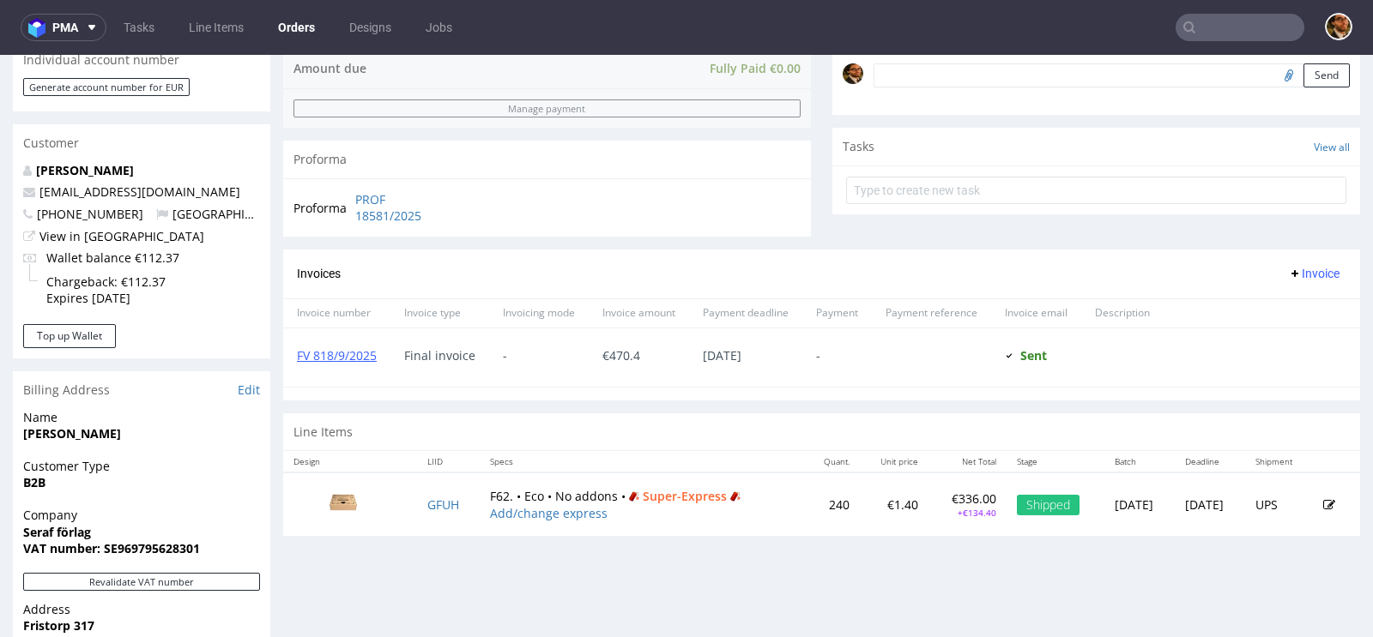
scroll to position [615, 0]
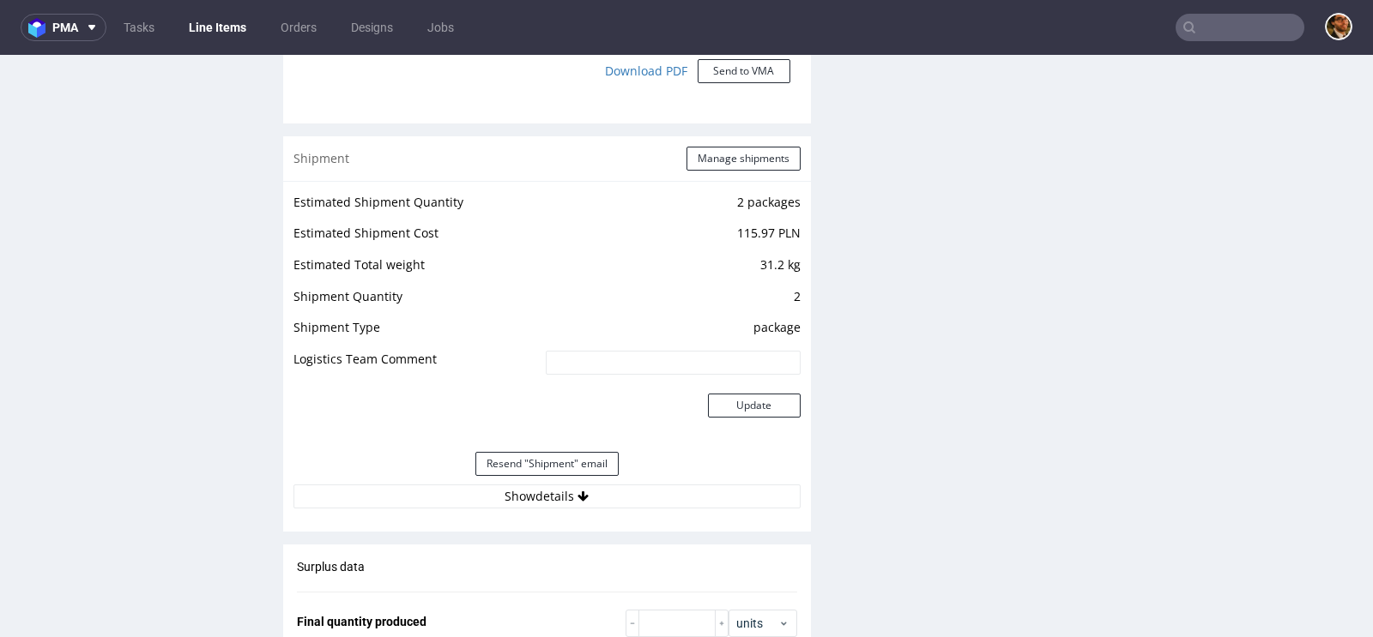
scroll to position [1656, 0]
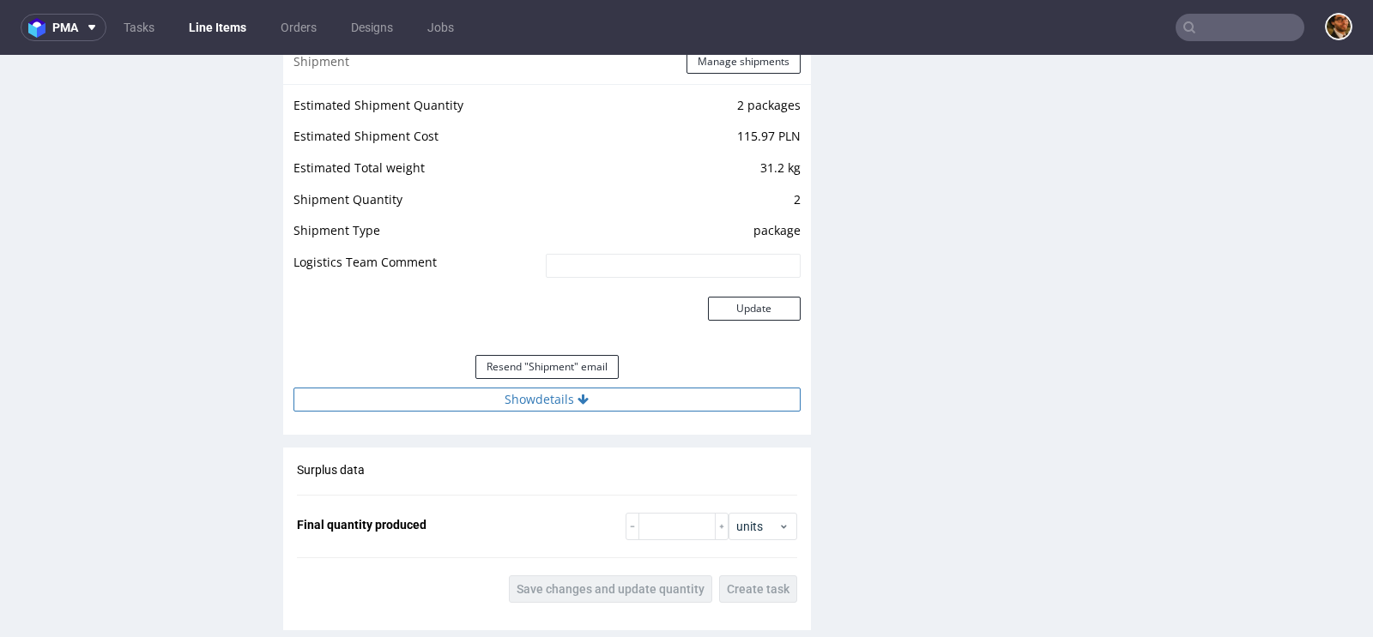
click at [569, 404] on button "Show details" at bounding box center [546, 400] width 507 height 24
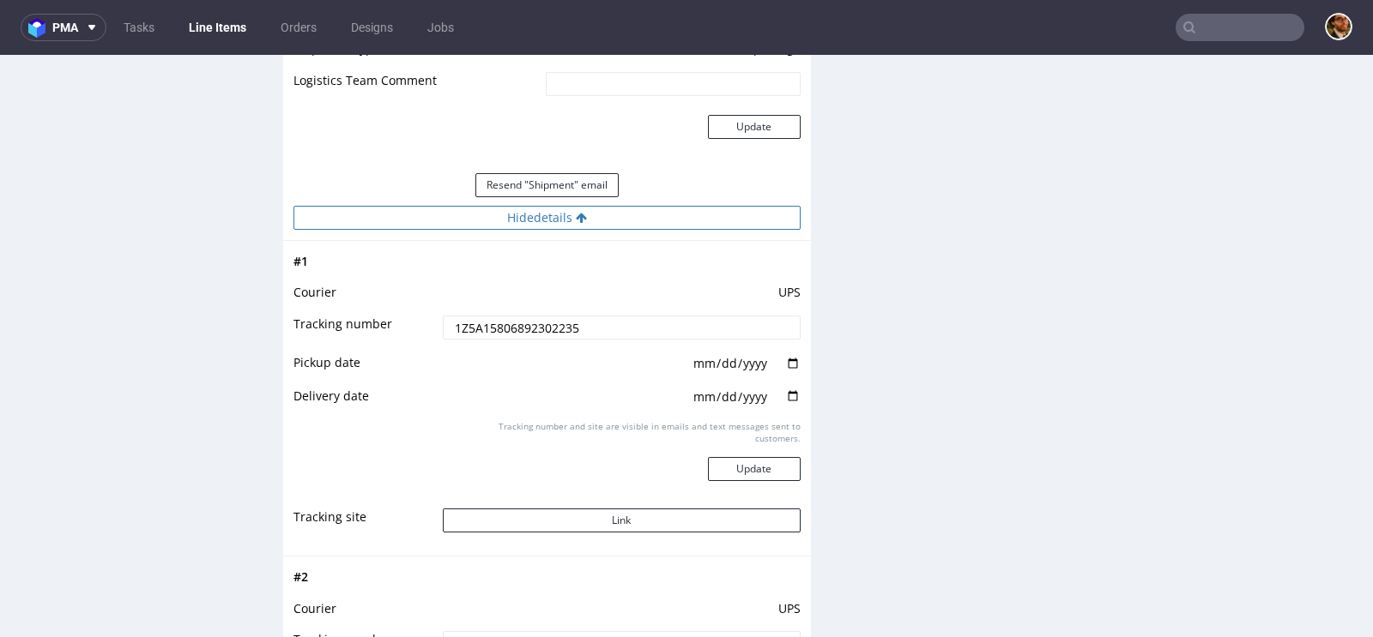
scroll to position [1928, 0]
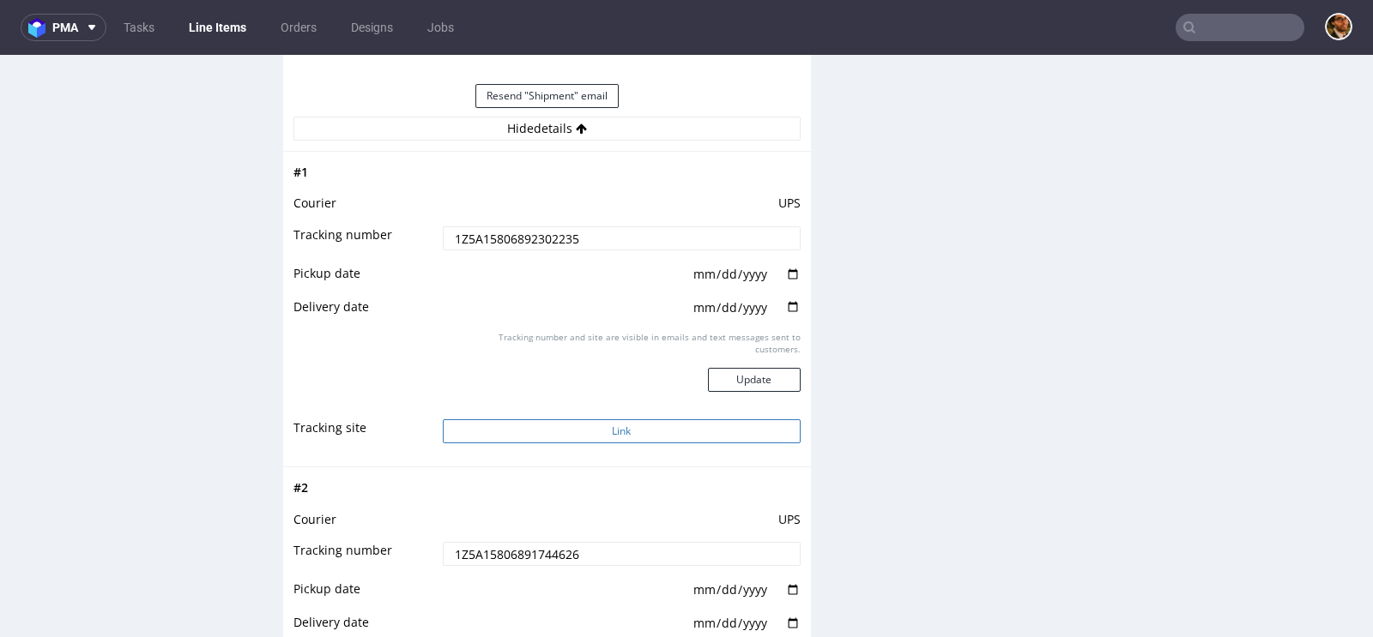
click at [594, 431] on button "Link" at bounding box center [622, 431] width 358 height 24
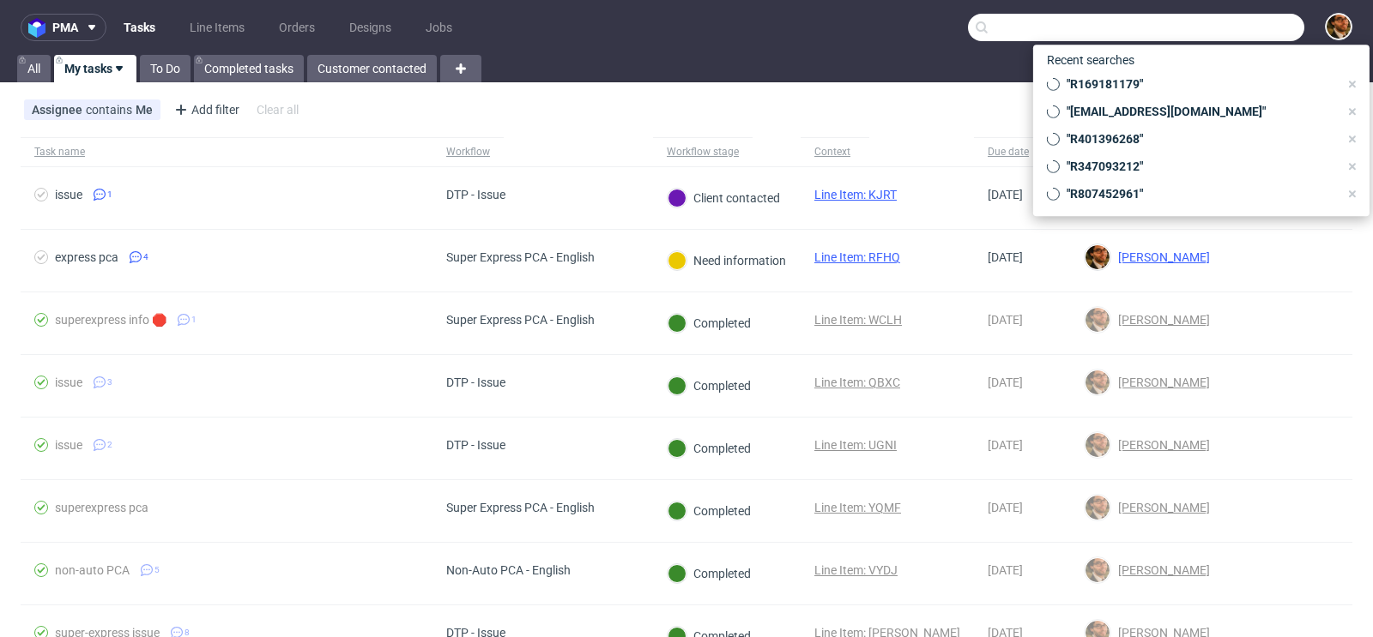
click at [1211, 27] on input "text" at bounding box center [1136, 27] width 336 height 27
paste input "[EMAIL_ADDRESS][DOMAIN_NAME]"
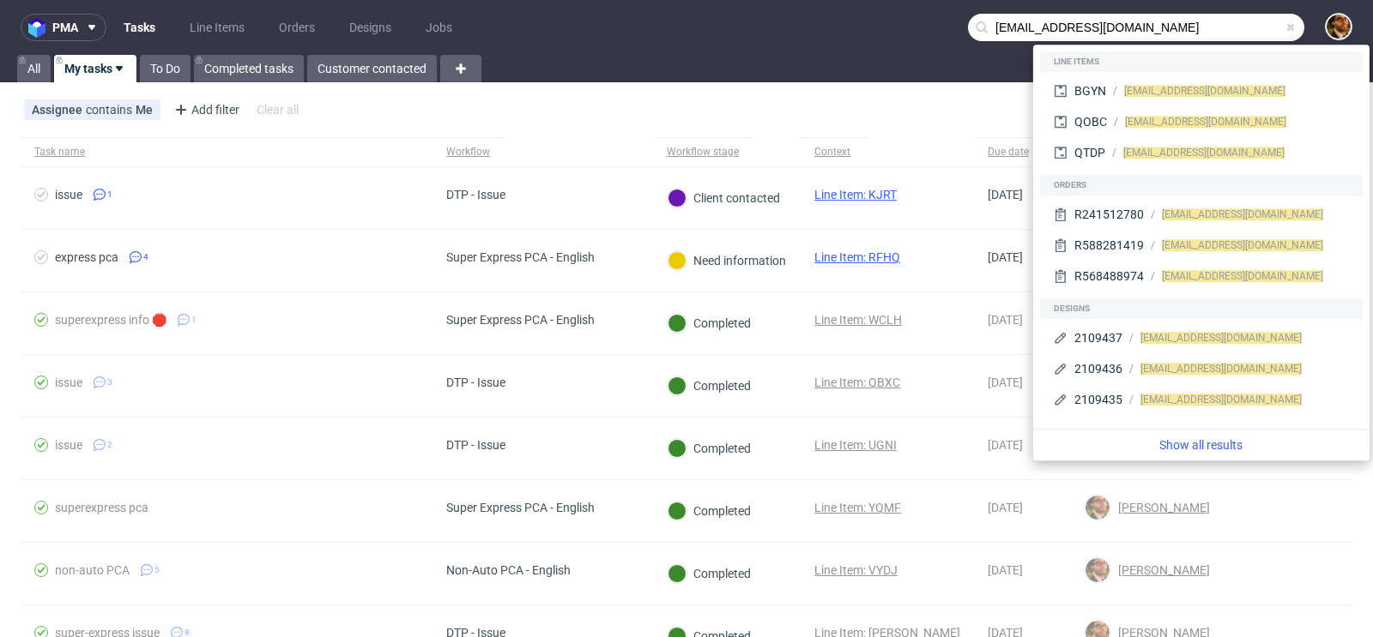
type input "[EMAIL_ADDRESS][DOMAIN_NAME]"
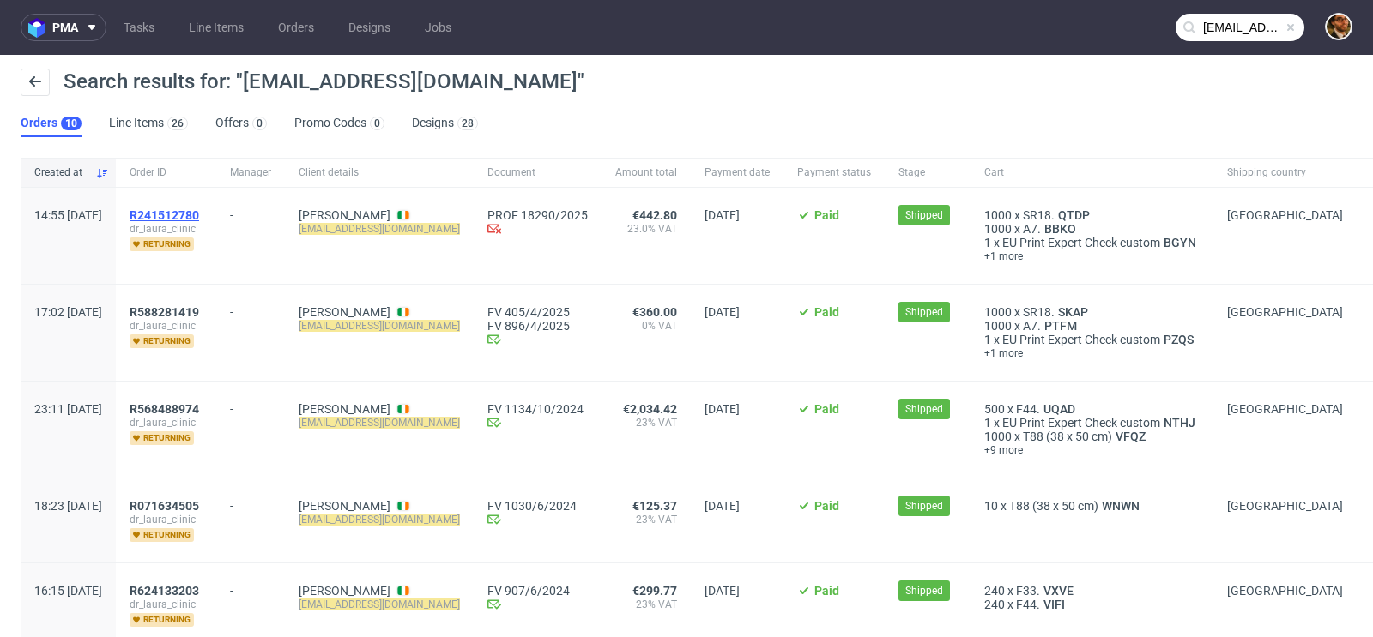
click at [199, 211] on span "R241512780" at bounding box center [164, 215] width 69 height 14
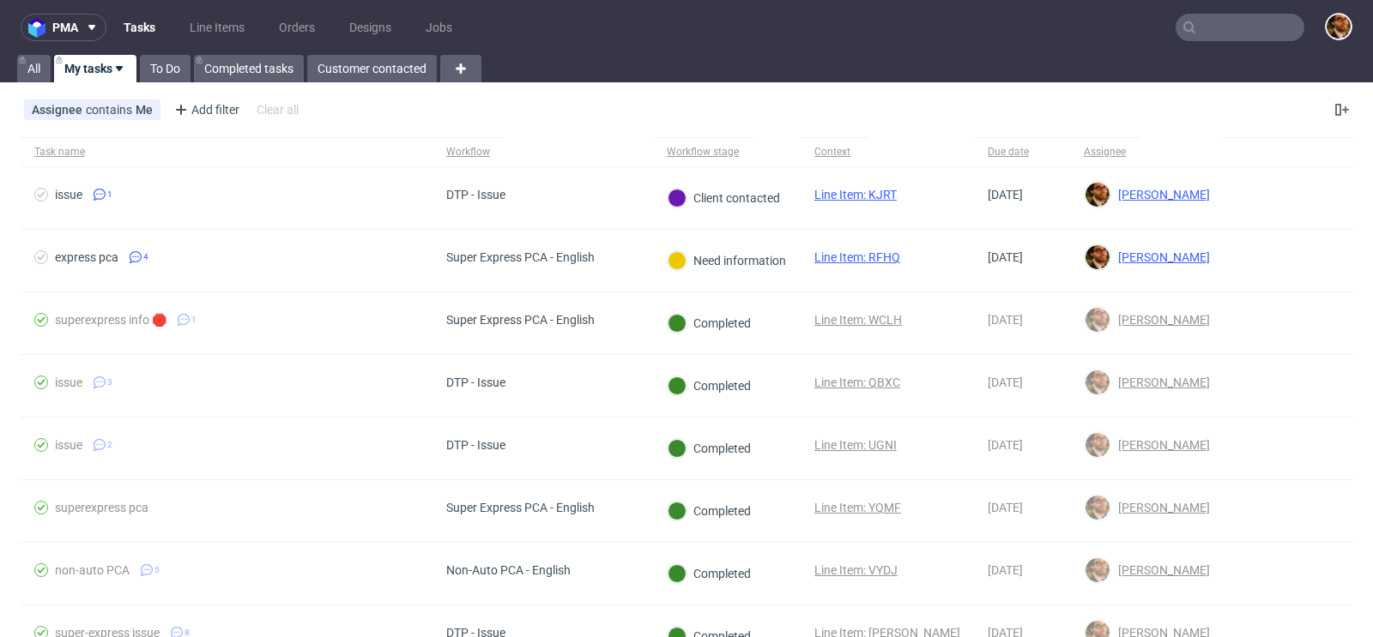
click at [1230, 26] on input "text" at bounding box center [1239, 27] width 129 height 27
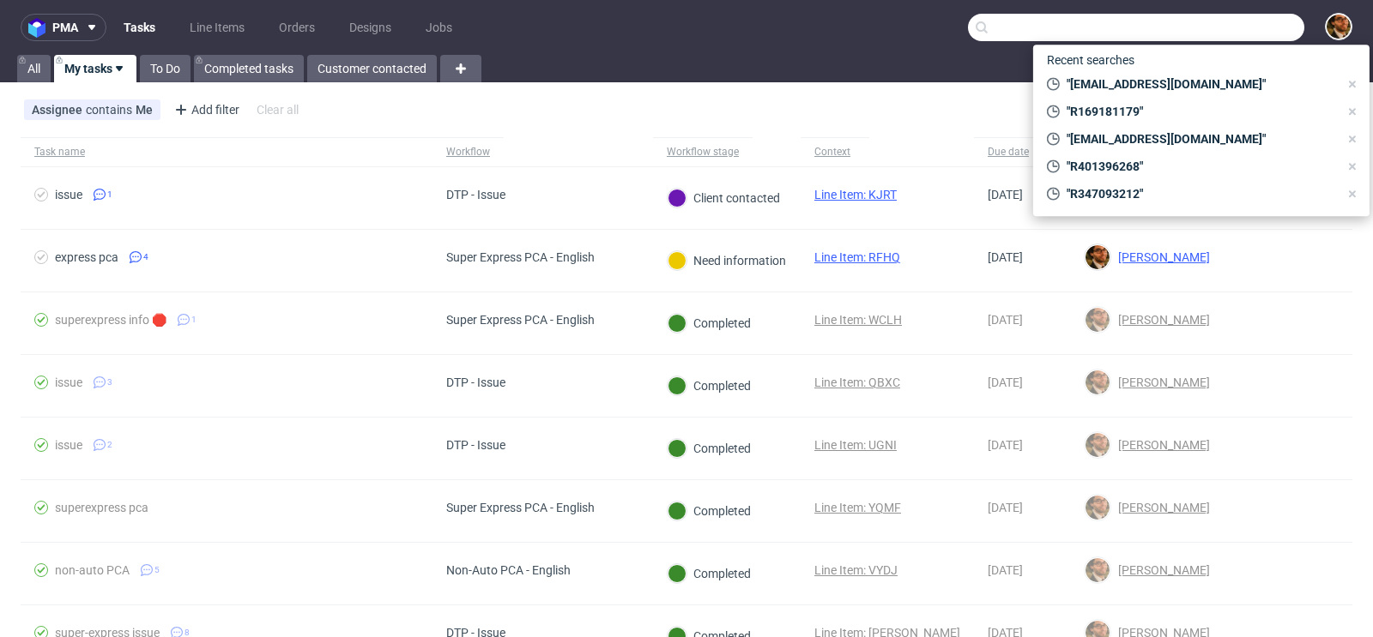
paste input "[EMAIL_ADDRESS][DOMAIN_NAME]"
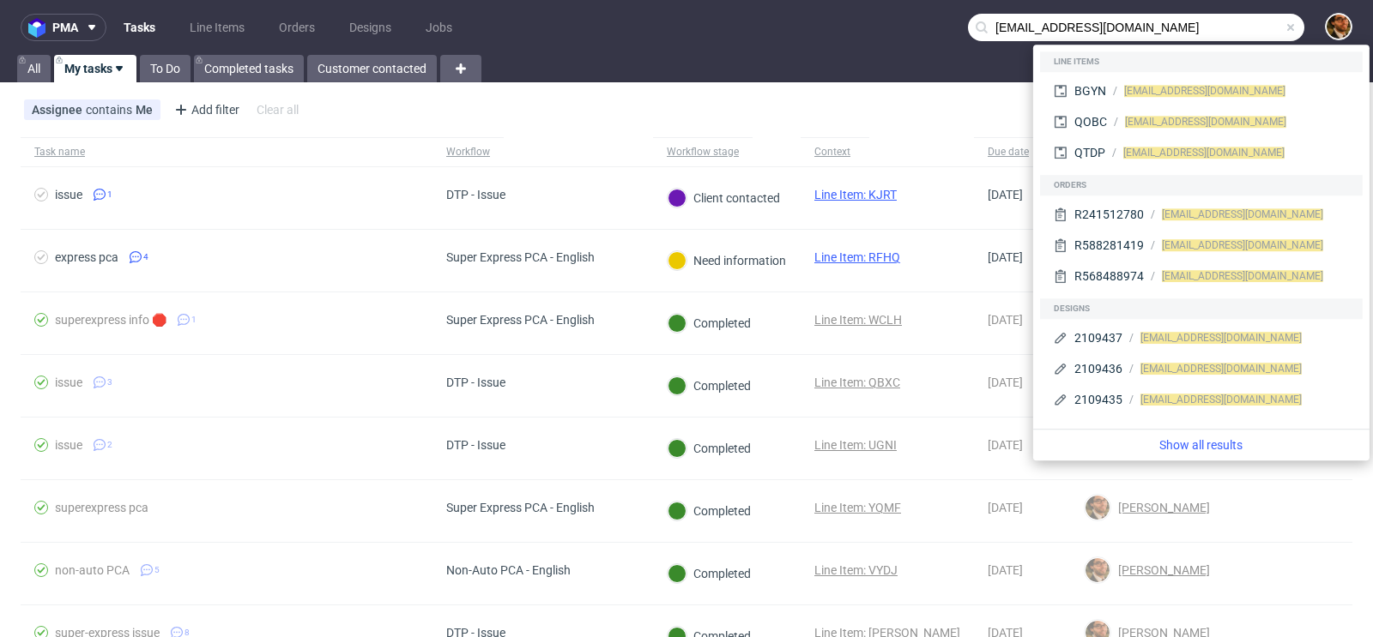
type input "[EMAIL_ADDRESS][DOMAIN_NAME]"
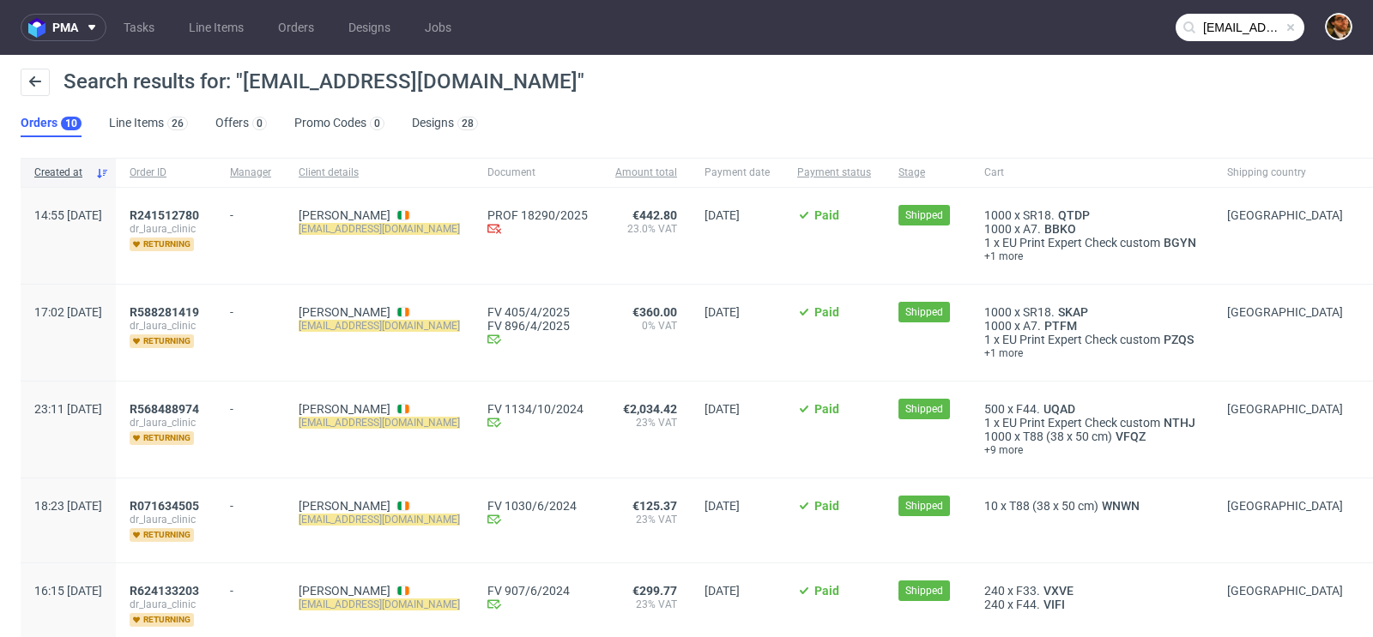
click at [1283, 30] on span at bounding box center [1290, 28] width 14 height 14
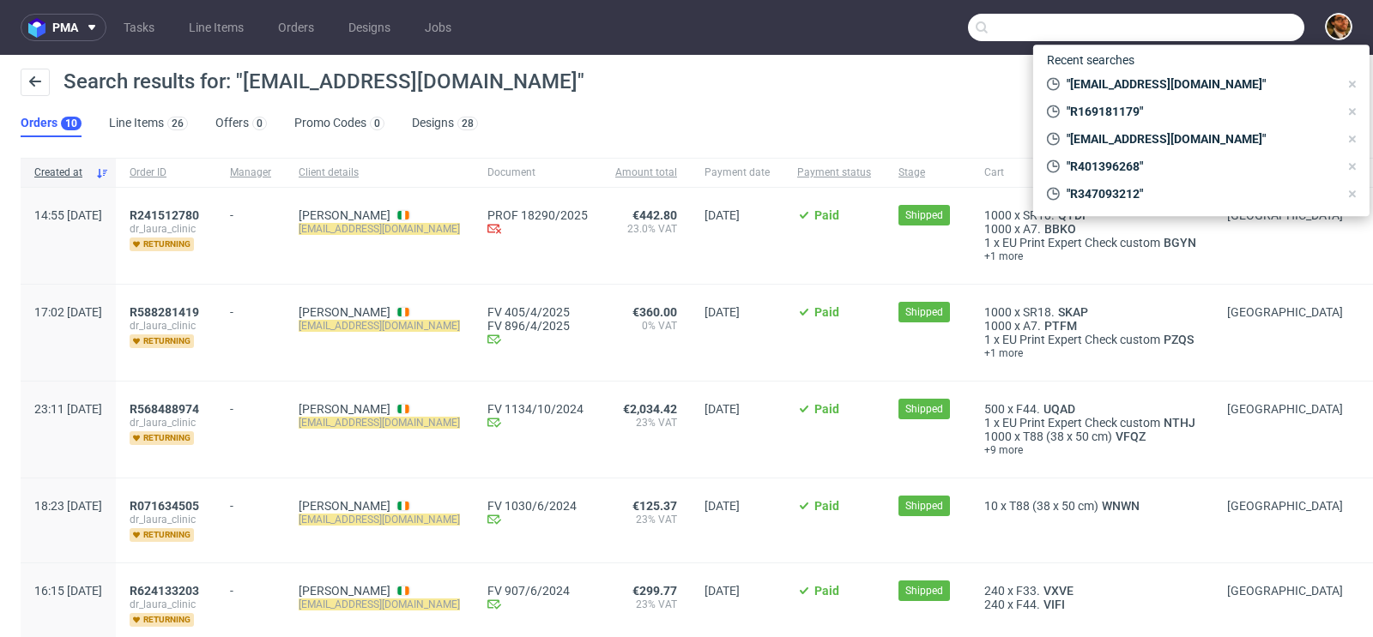
click at [1187, 25] on input "text" at bounding box center [1136, 27] width 336 height 27
paste input "R470944240"
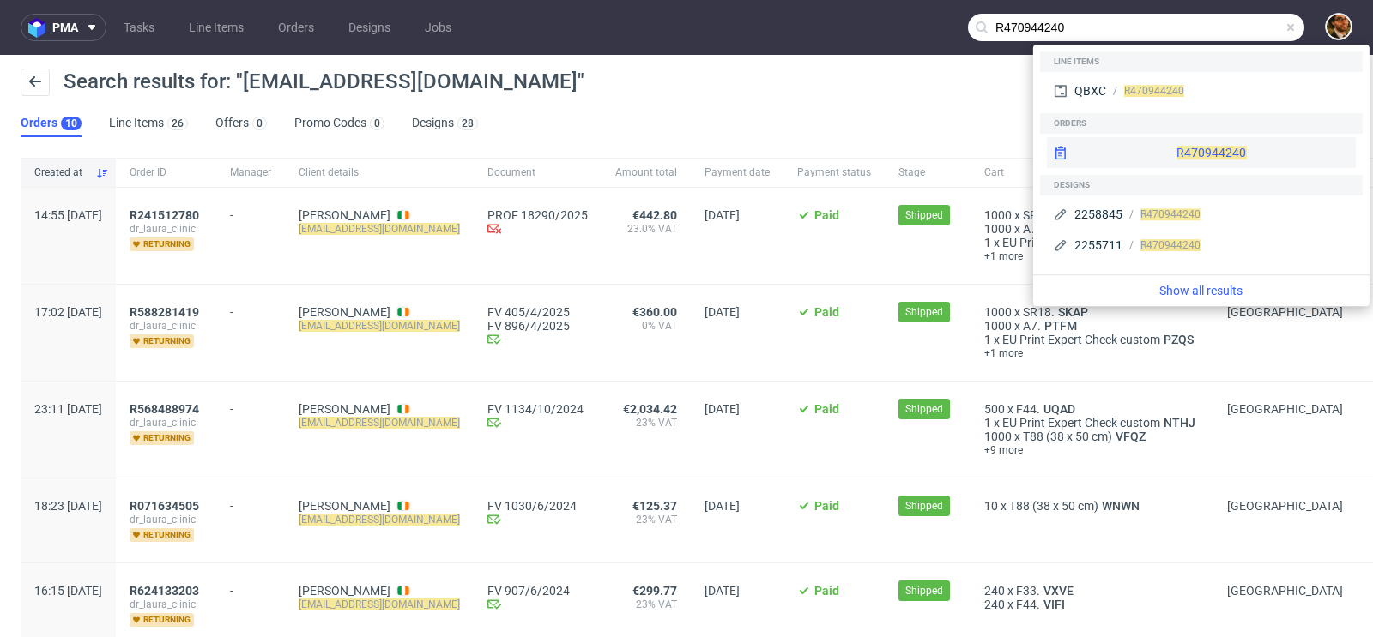
type input "R470944240"
click at [1177, 155] on div "R470944240" at bounding box center [1201, 152] width 309 height 31
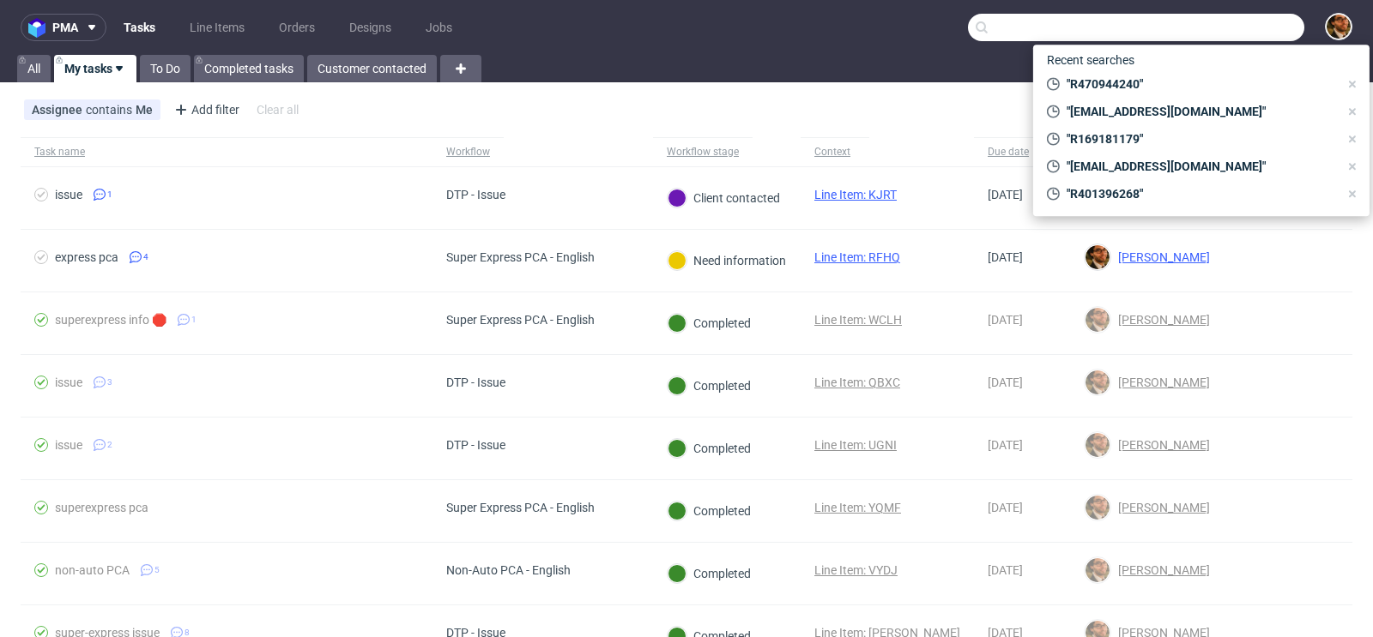
click at [1208, 31] on input "text" at bounding box center [1136, 27] width 336 height 27
paste input "R607694604"
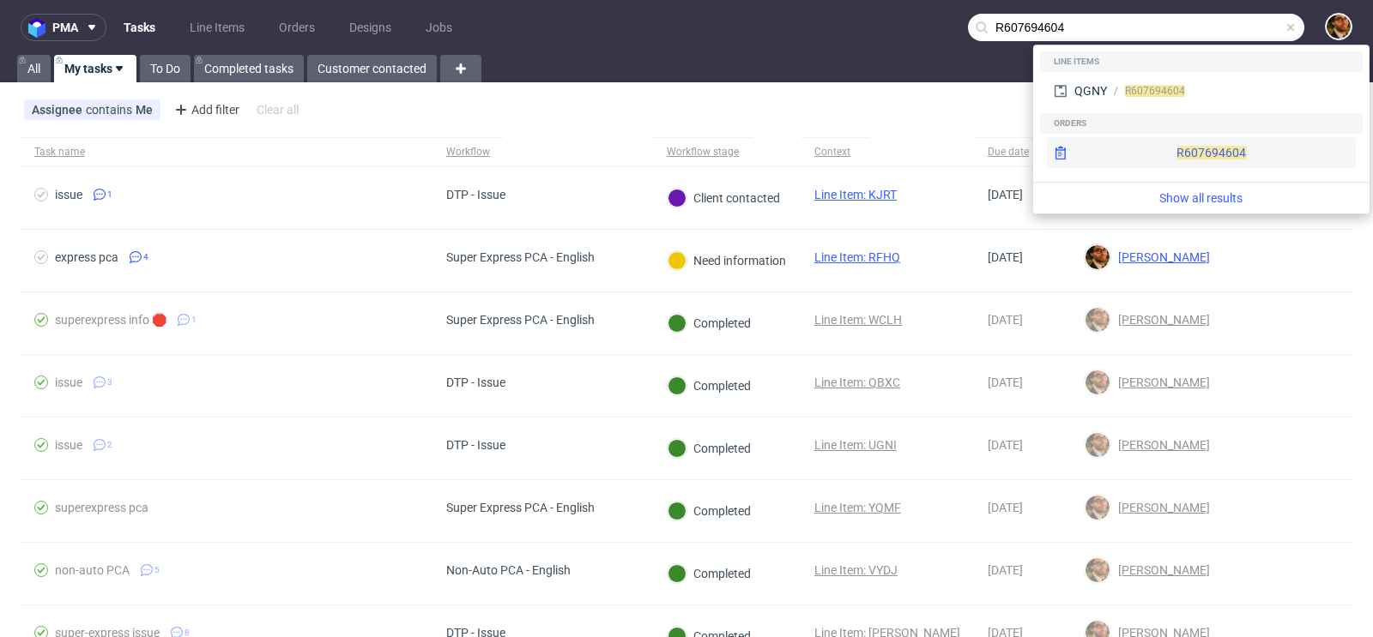
type input "R607694604"
click at [1182, 154] on div "R607694604" at bounding box center [1201, 152] width 309 height 31
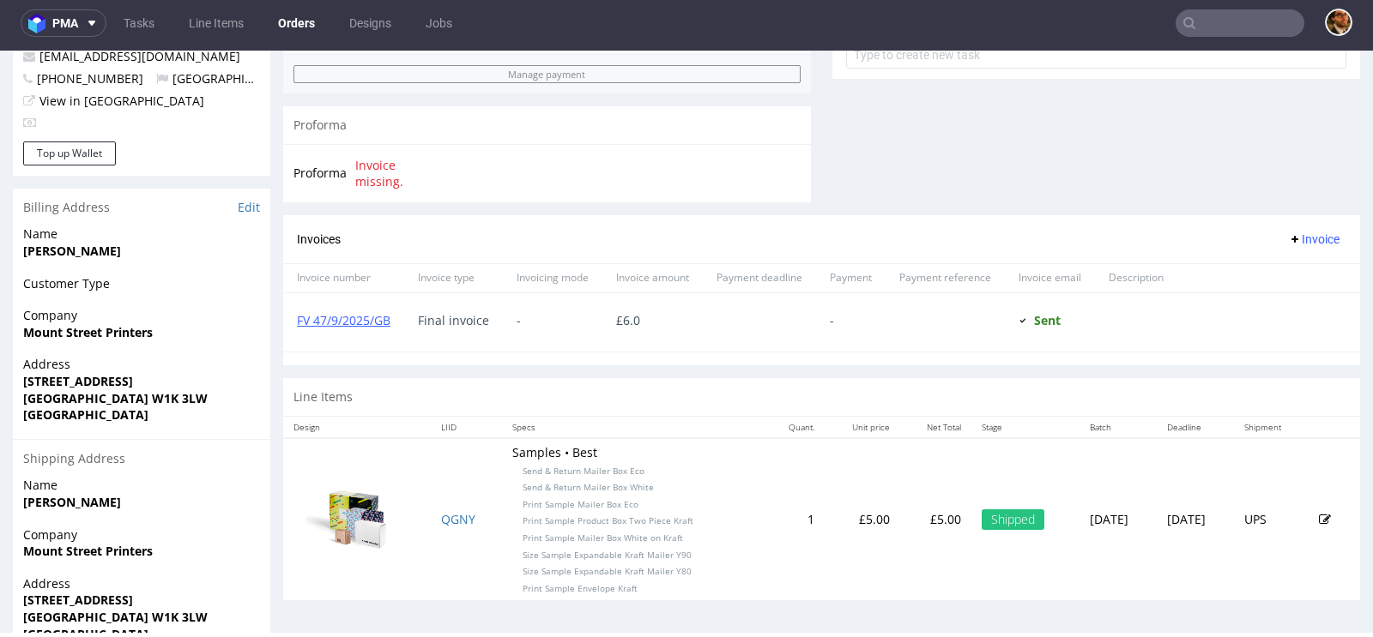
scroll to position [751, 0]
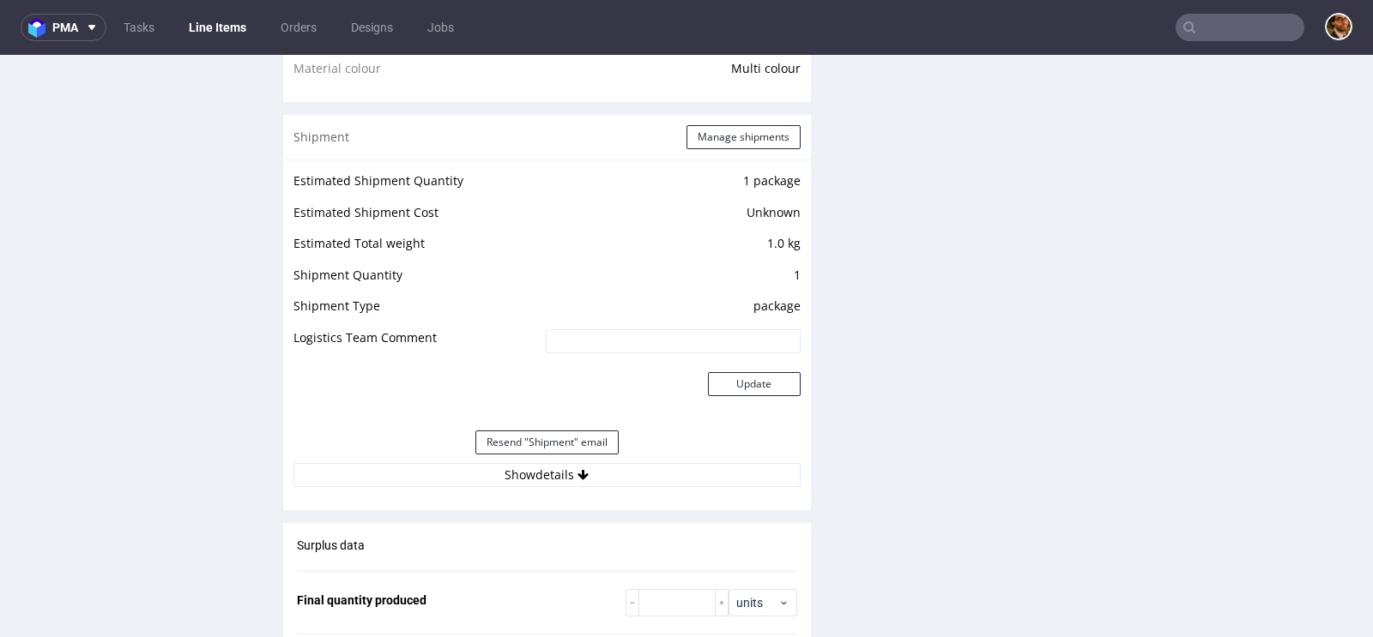
scroll to position [1455, 0]
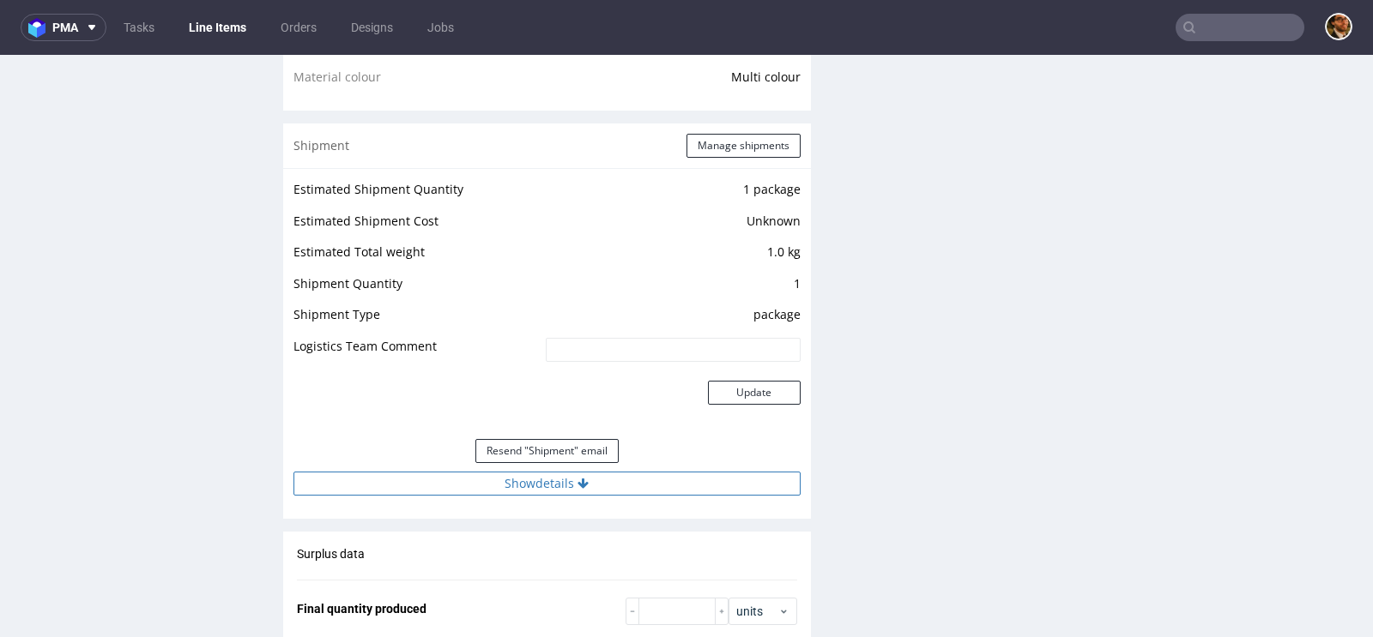
click at [518, 490] on button "Show details" at bounding box center [546, 484] width 507 height 24
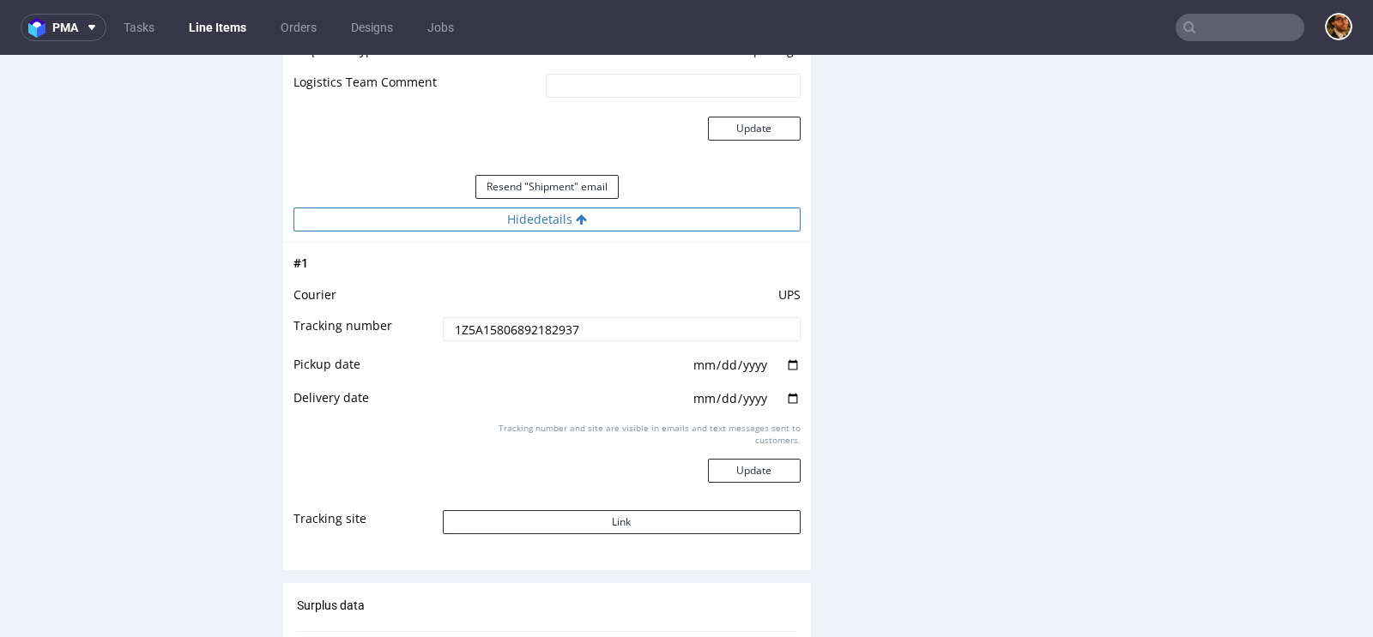
scroll to position [1816, 0]
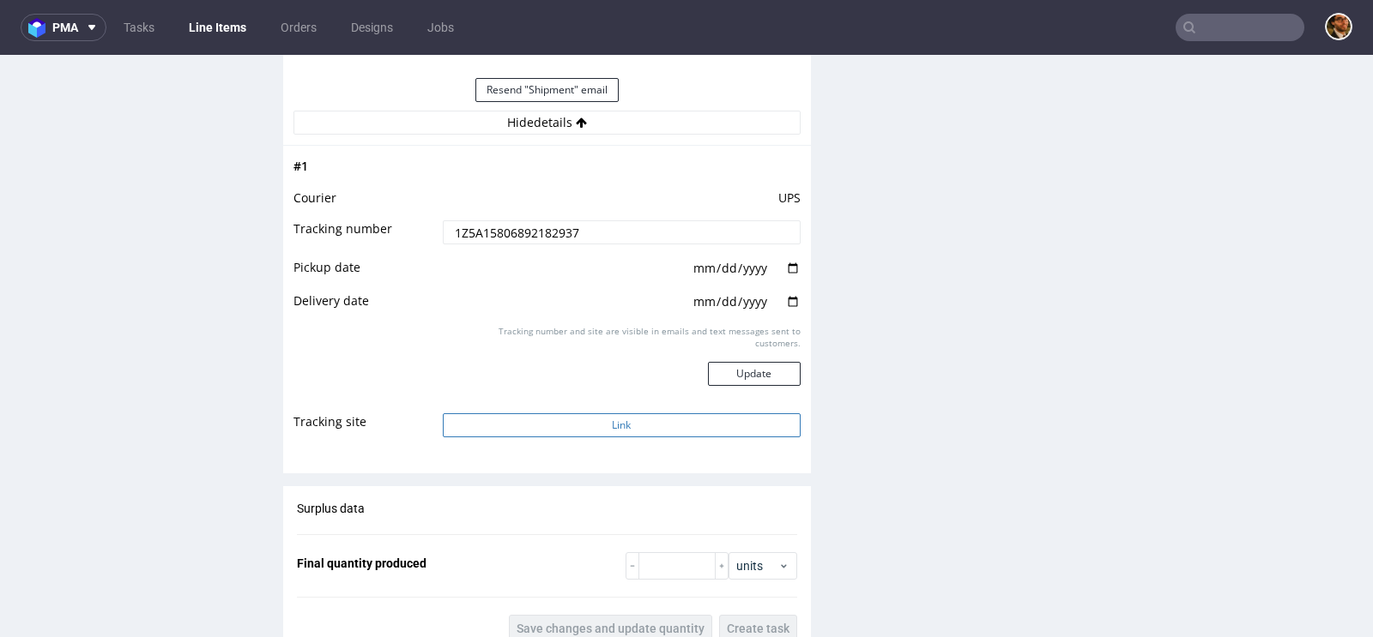
click at [600, 433] on button "Link" at bounding box center [622, 425] width 358 height 24
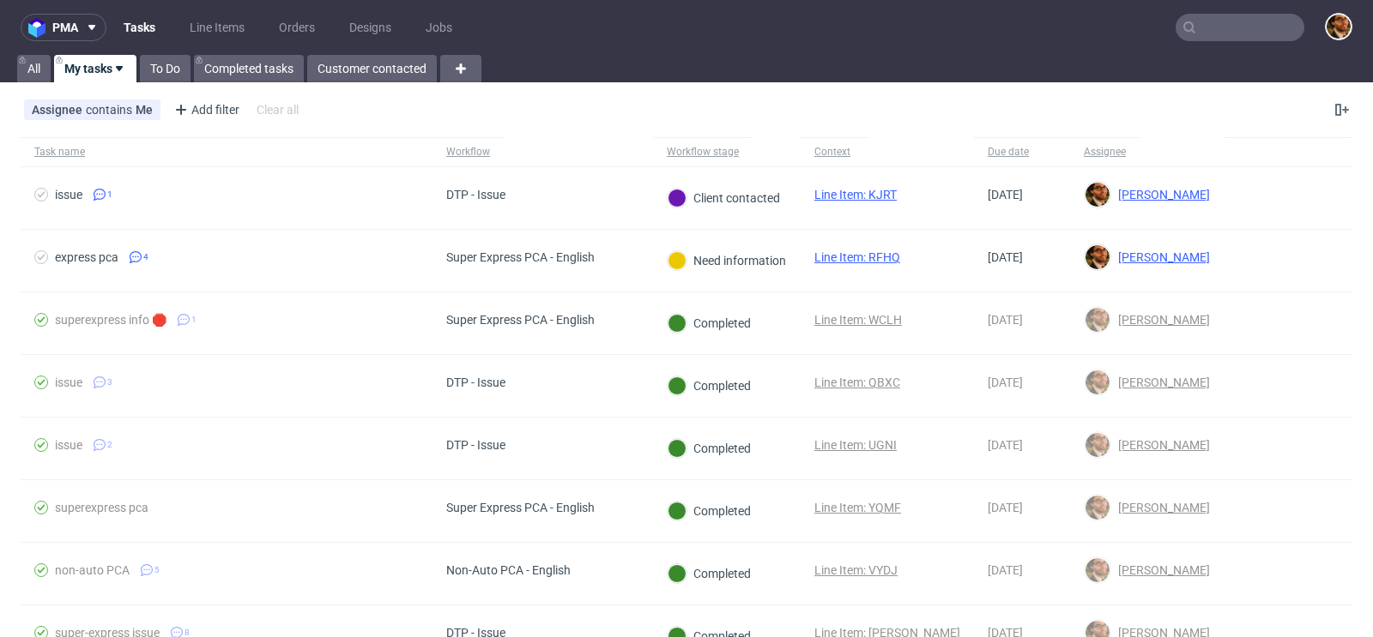
click at [1196, 34] on input "text" at bounding box center [1239, 27] width 129 height 27
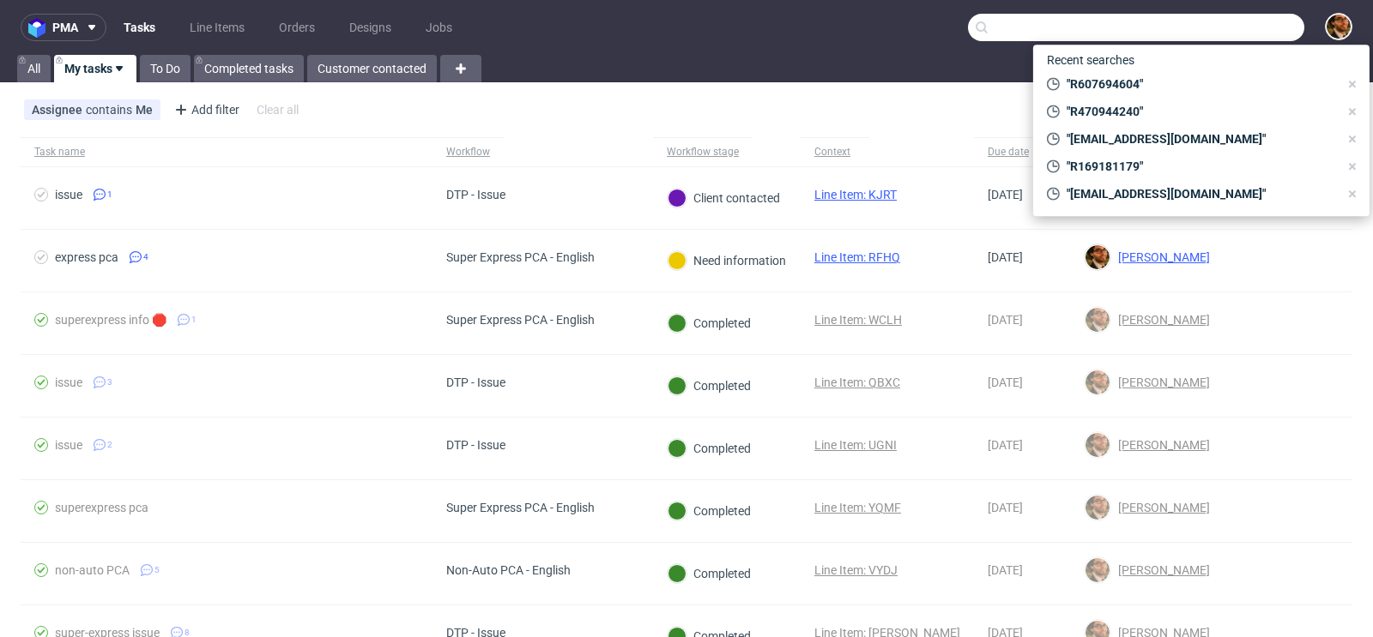
paste input "R231054625"
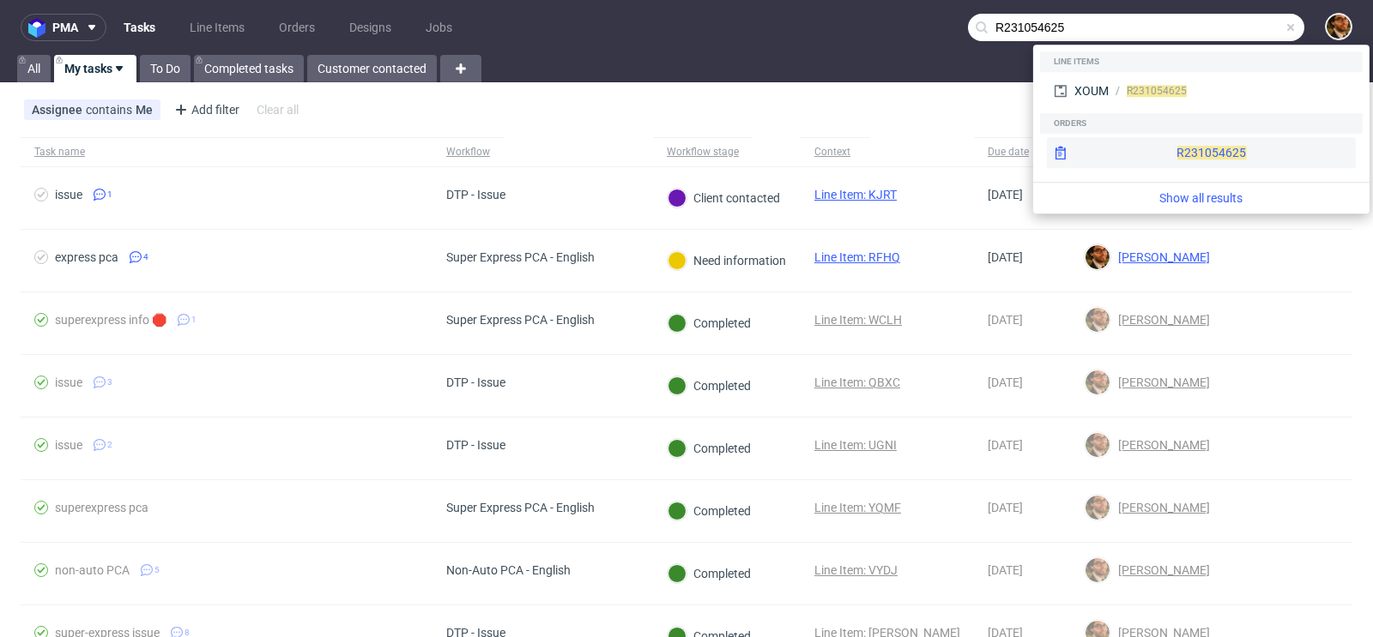
type input "R231054625"
click at [1200, 144] on div "R231054625" at bounding box center [1201, 152] width 309 height 31
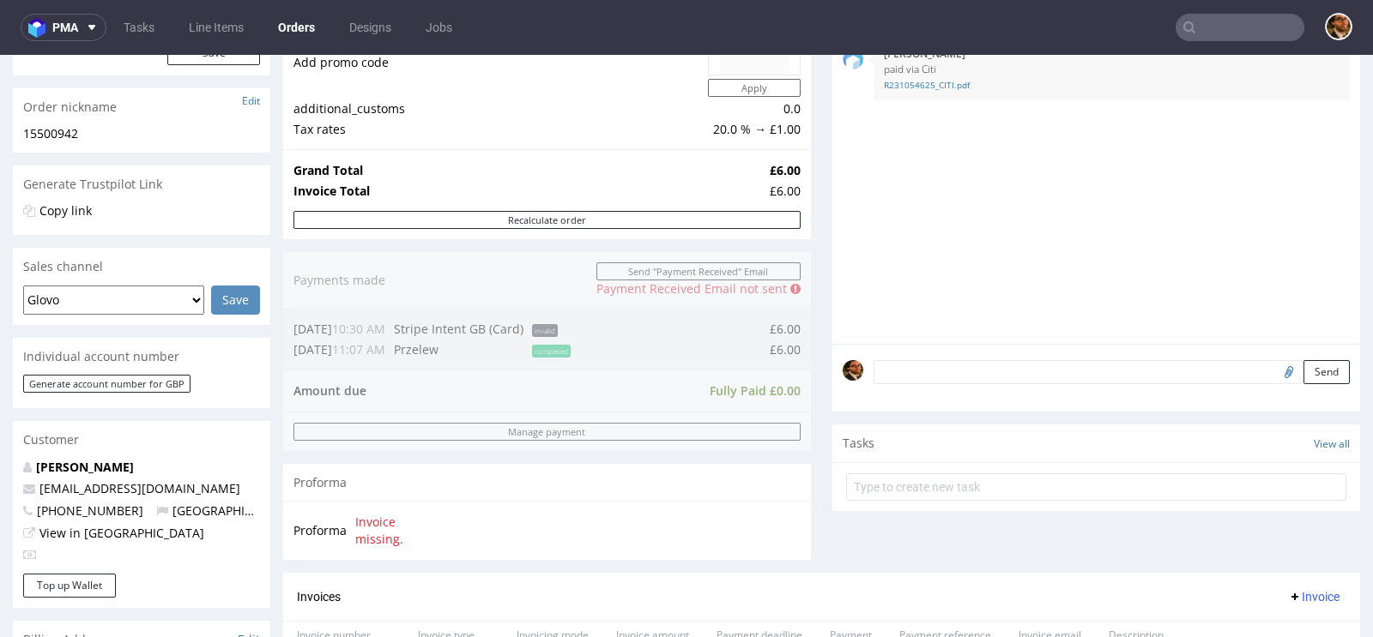
scroll to position [847, 0]
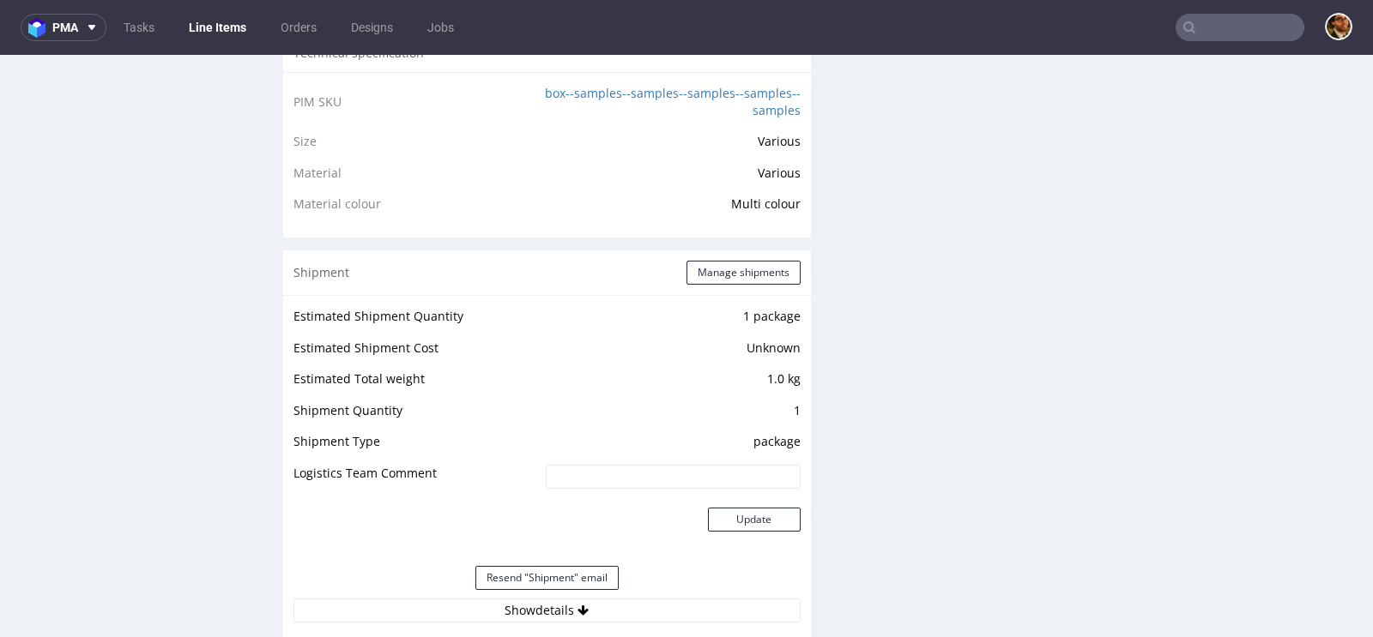
scroll to position [1591, 0]
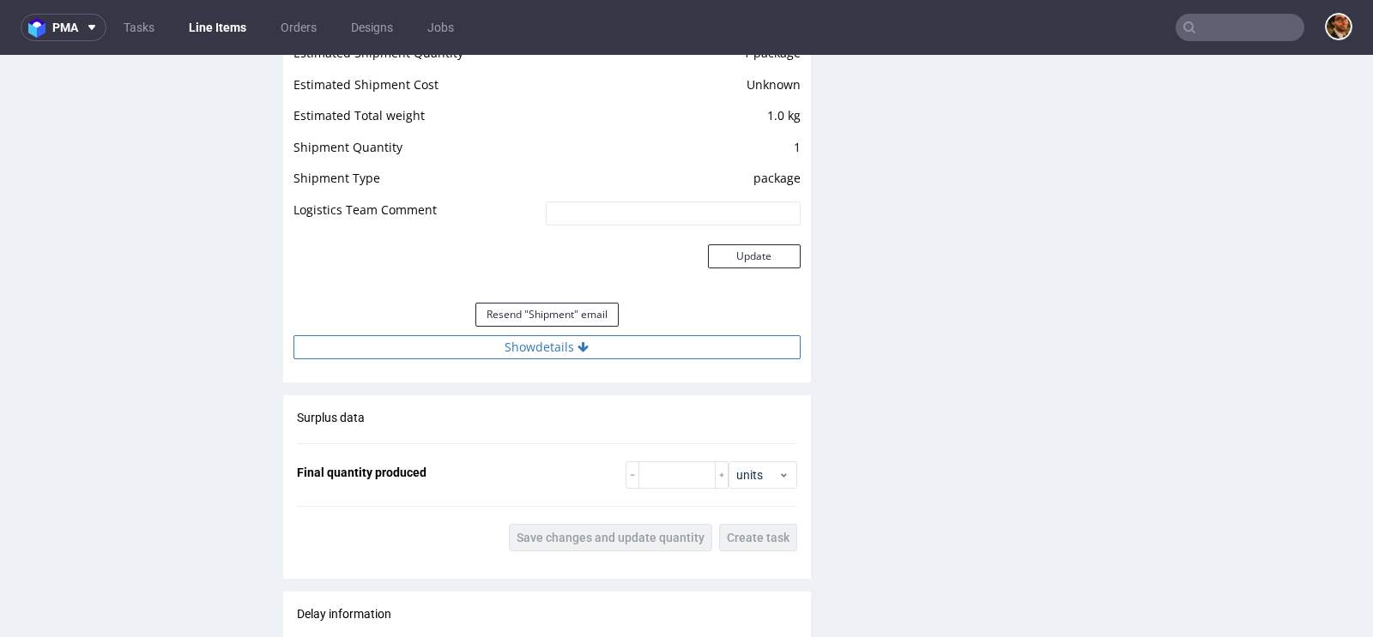
click at [557, 346] on button "Show details" at bounding box center [546, 347] width 507 height 24
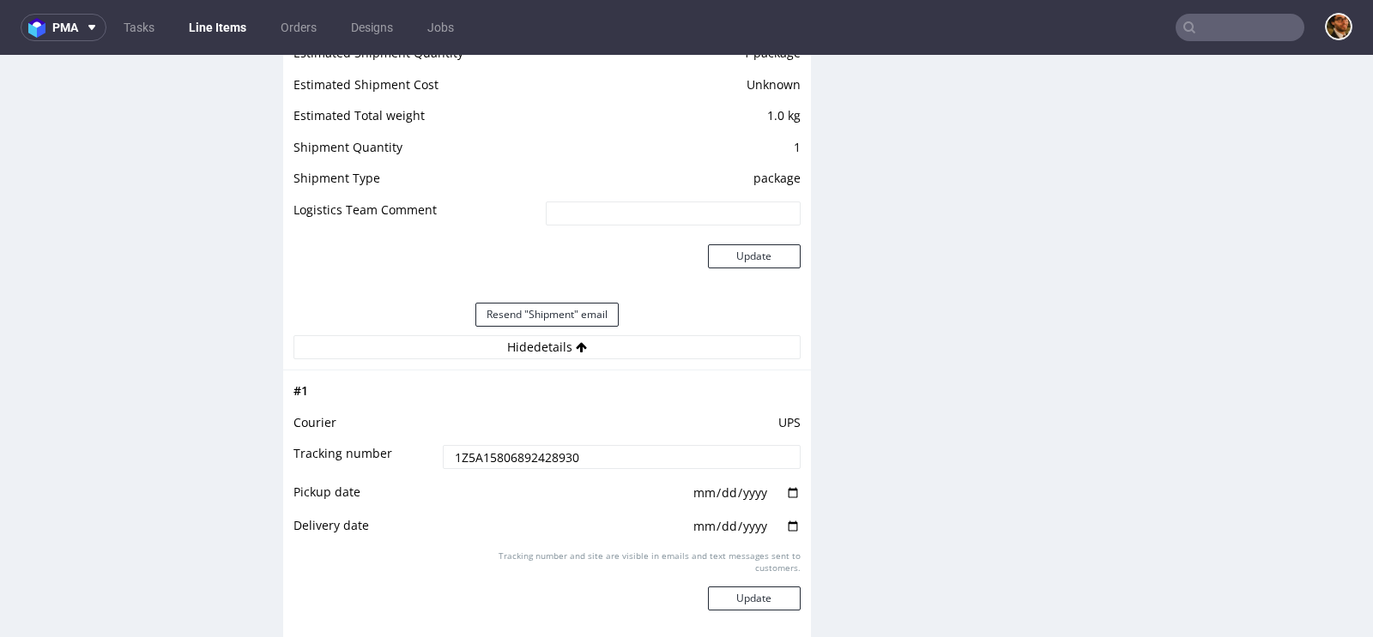
scroll to position [1748, 0]
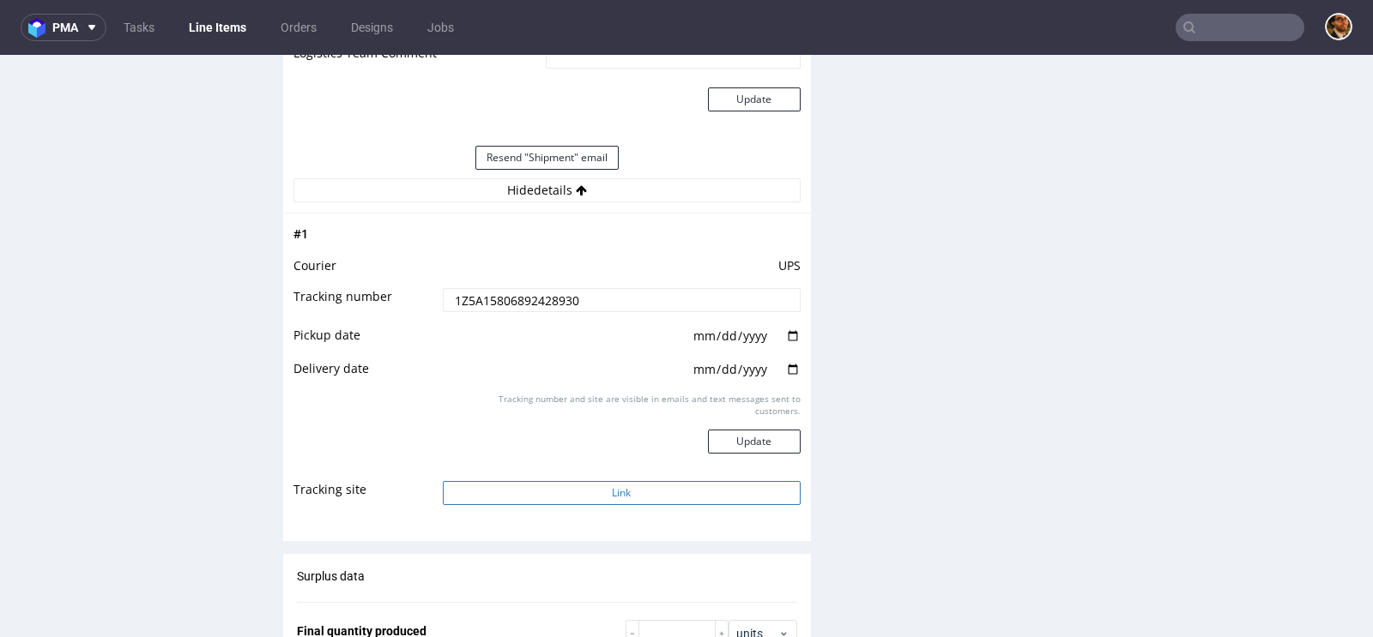
click at [600, 493] on button "Link" at bounding box center [622, 493] width 358 height 24
